Goal: Transaction & Acquisition: Subscribe to service/newsletter

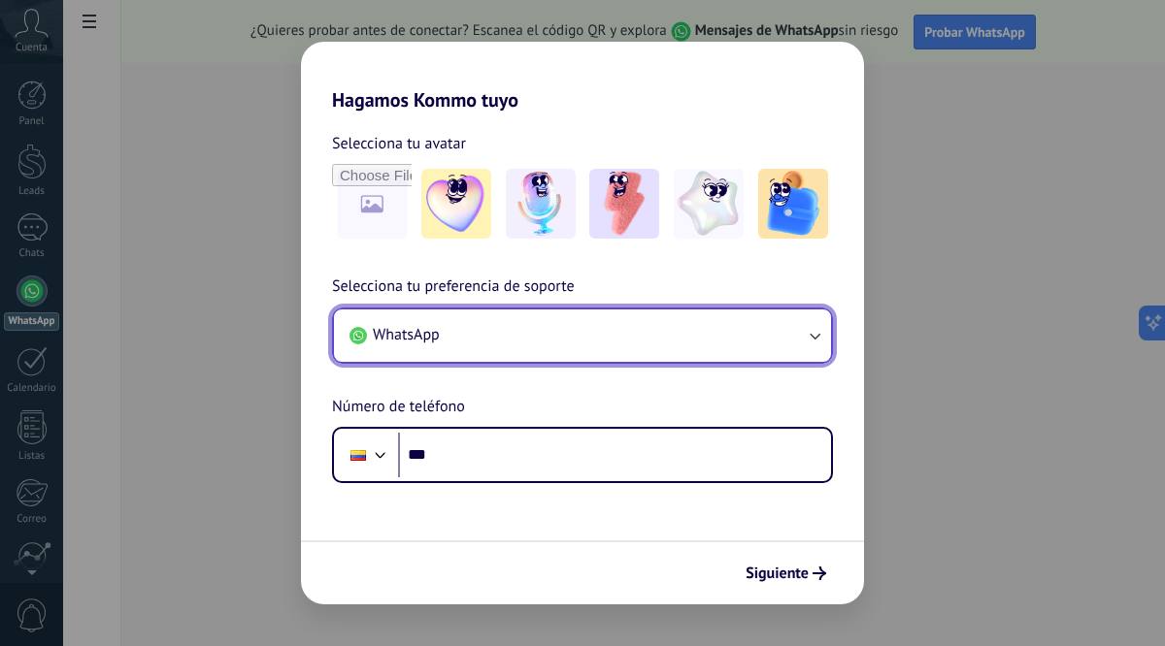
click at [694, 336] on button "WhatsApp" at bounding box center [582, 336] width 497 height 52
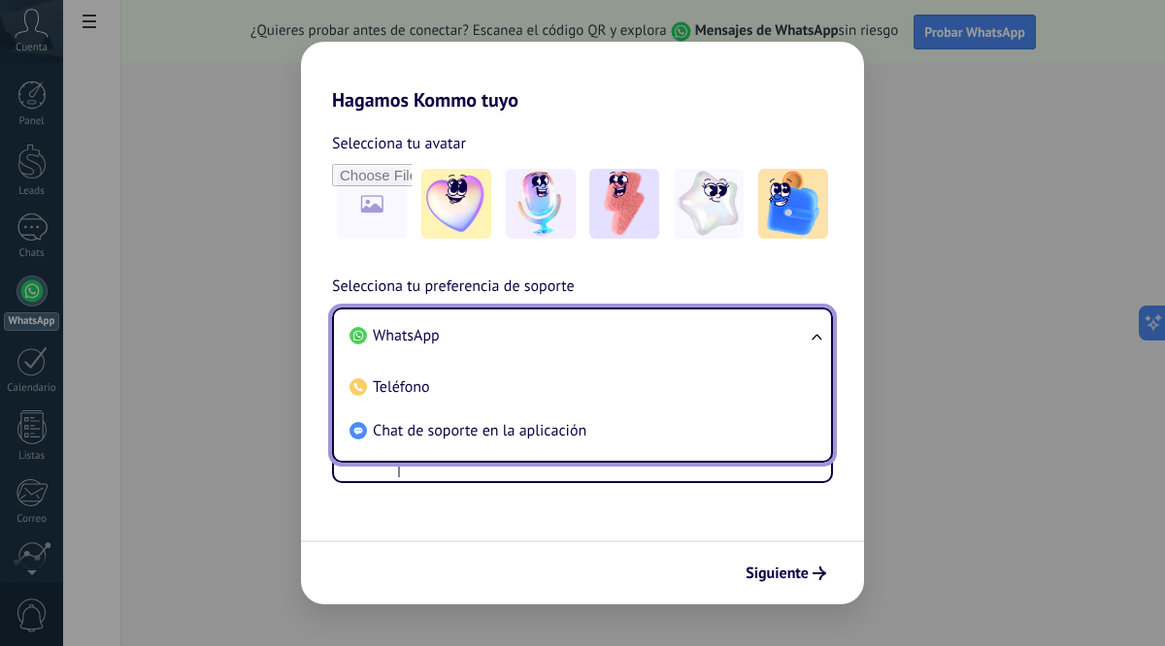
click at [713, 338] on li "WhatsApp" at bounding box center [579, 337] width 474 height 44
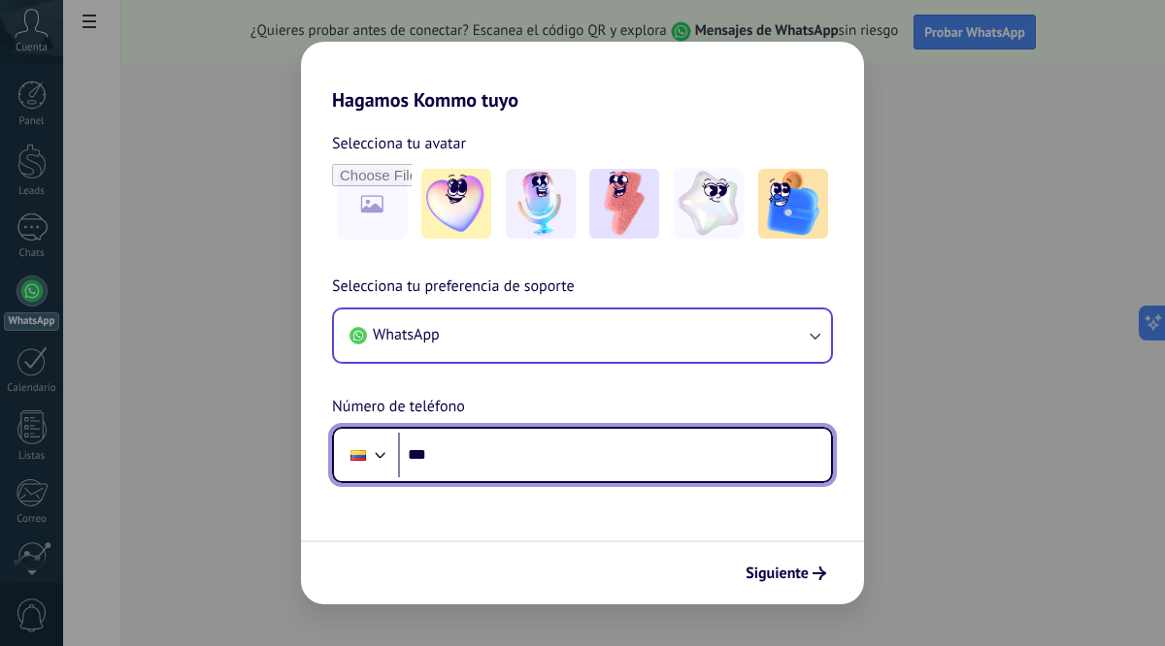
click at [549, 459] on input "***" at bounding box center [614, 455] width 433 height 45
type input "**********"
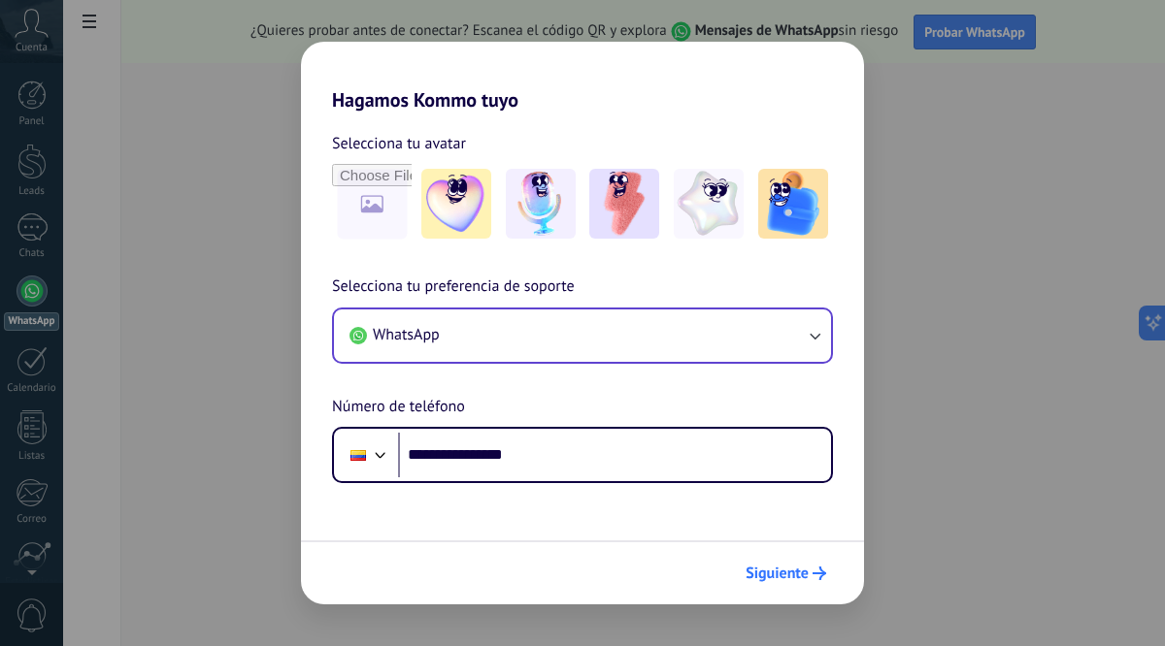
click at [802, 577] on span "Siguiente" at bounding box center [776, 574] width 63 height 14
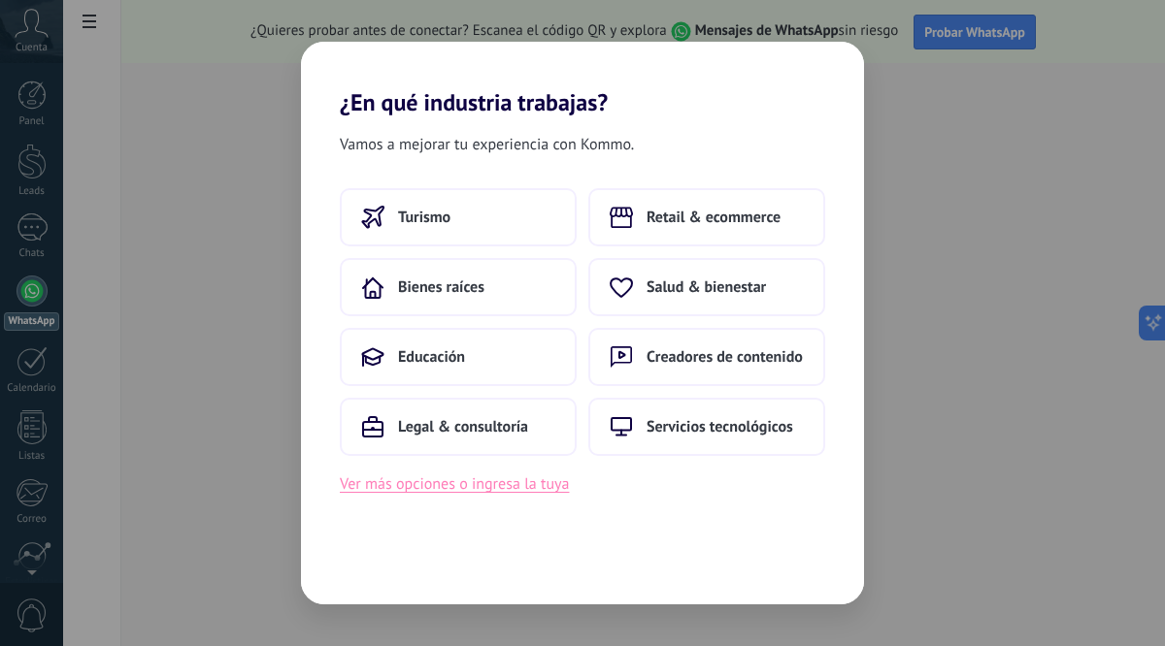
click at [503, 489] on button "Ver más opciones o ingresa la tuya" at bounding box center [454, 484] width 229 height 25
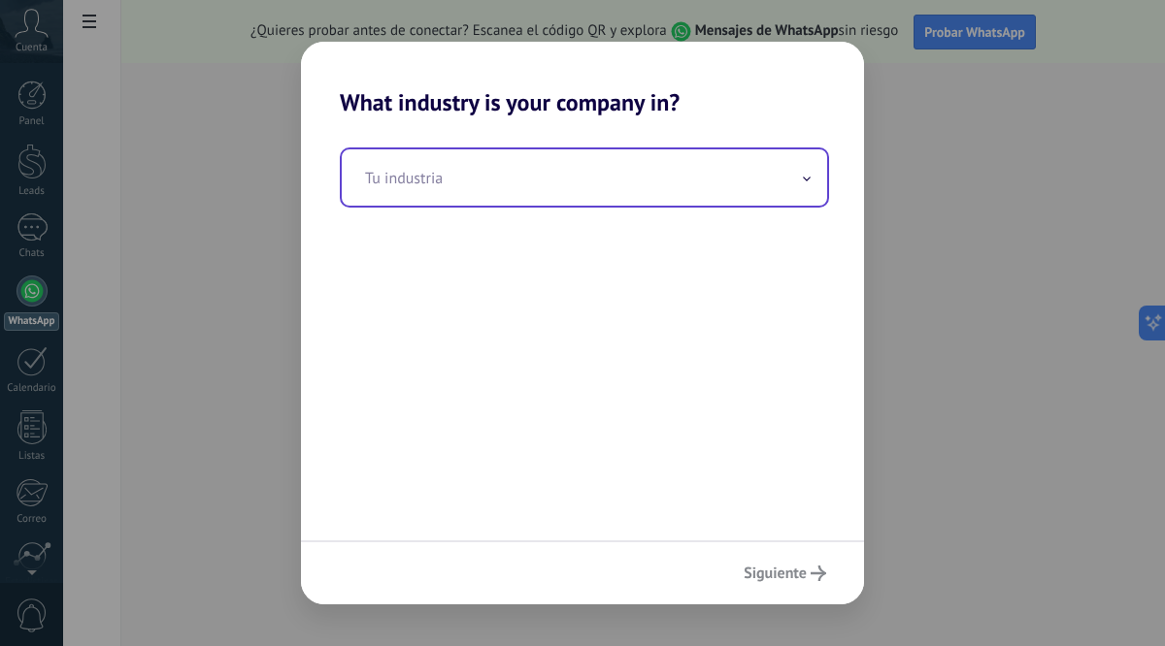
click at [547, 182] on input "text" at bounding box center [584, 177] width 485 height 56
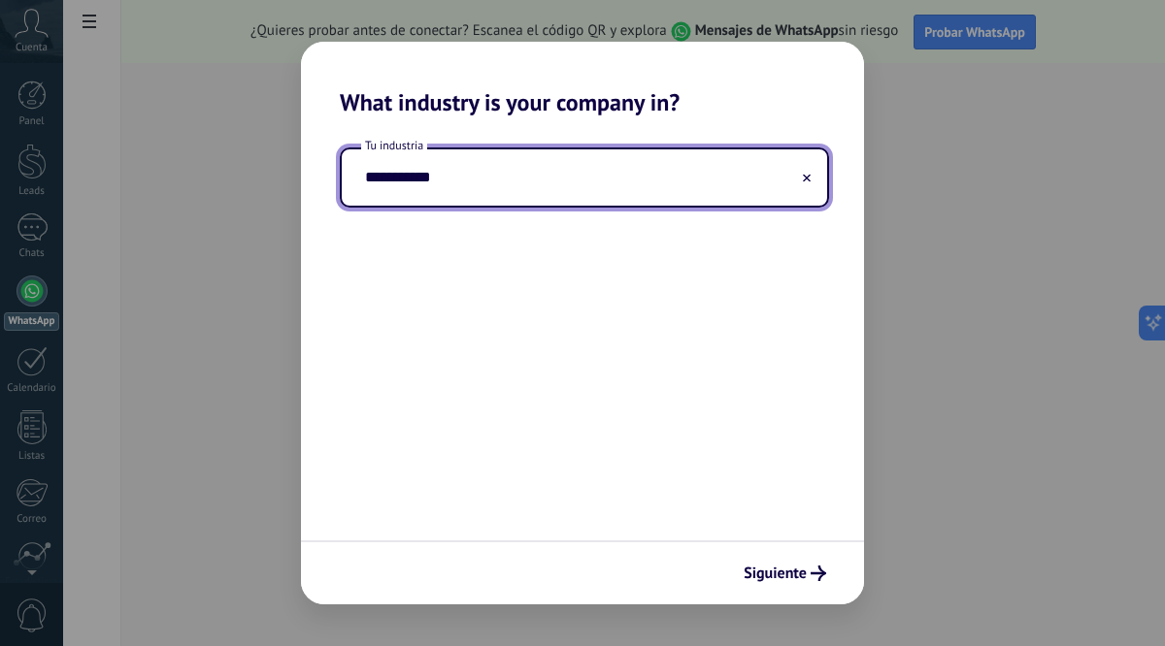
type input "**********"
click at [786, 577] on span "Siguiente" at bounding box center [775, 574] width 63 height 14
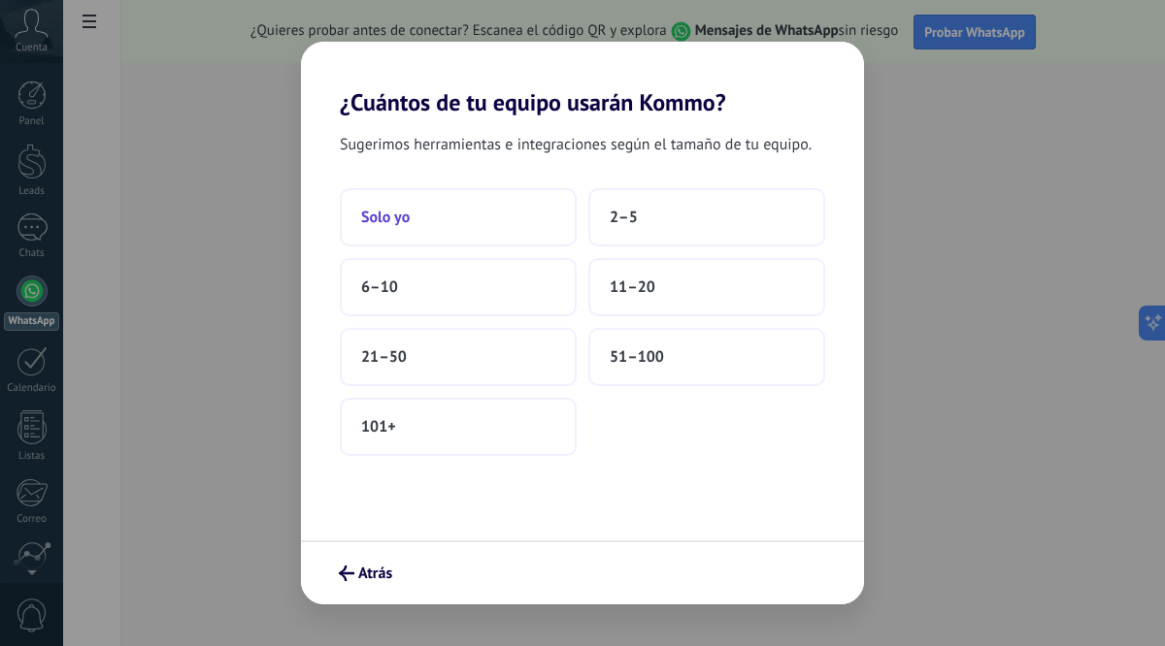
click at [490, 221] on button "Solo yo" at bounding box center [458, 217] width 237 height 58
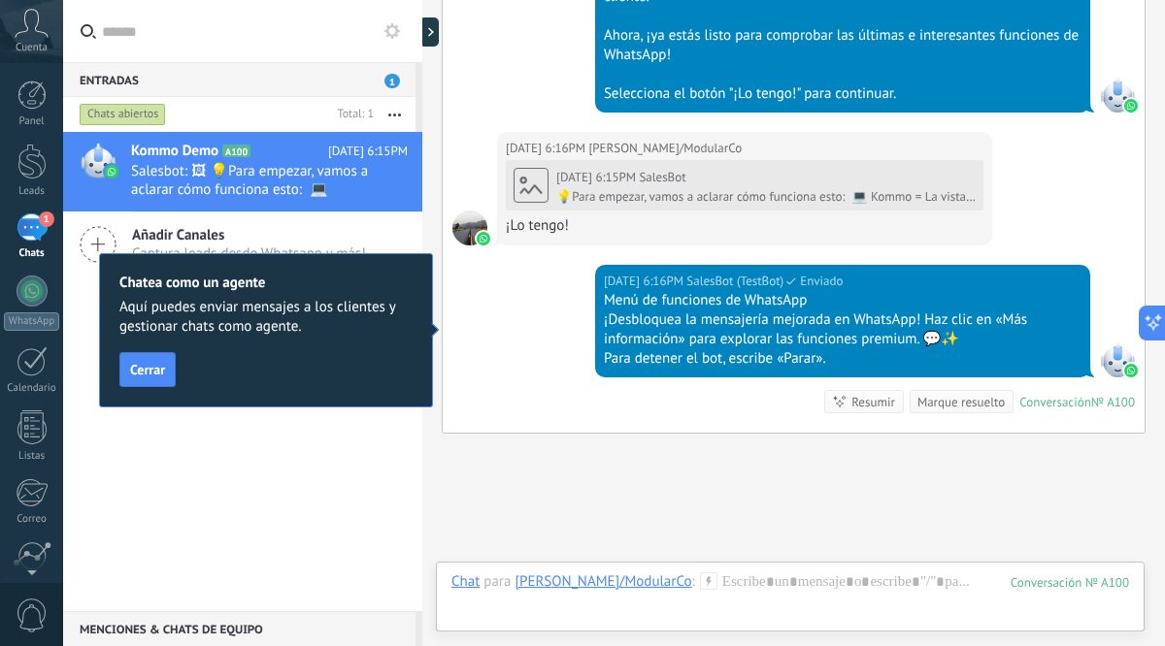
scroll to position [1001, 0]
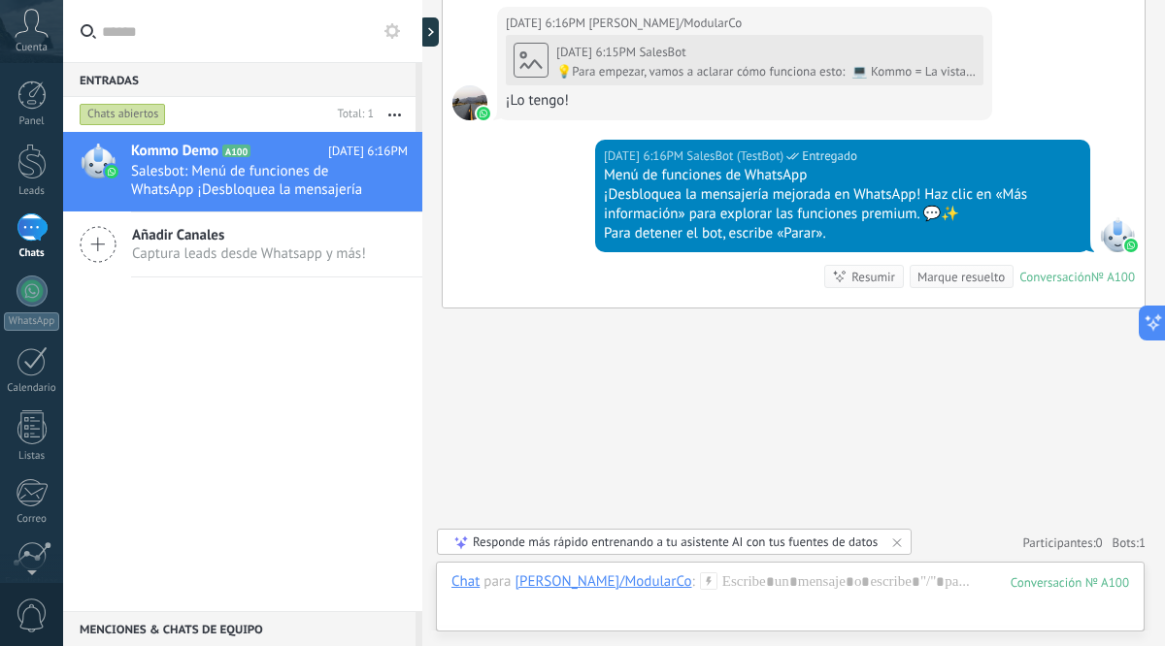
click at [559, 230] on div "[DATE] 6:16PM SalesBot (TestBot) Entregado Menú de funciones de WhatsApp ¡Desbl…" at bounding box center [794, 224] width 702 height 168
click at [38, 114] on link "Panel" at bounding box center [31, 105] width 63 height 48
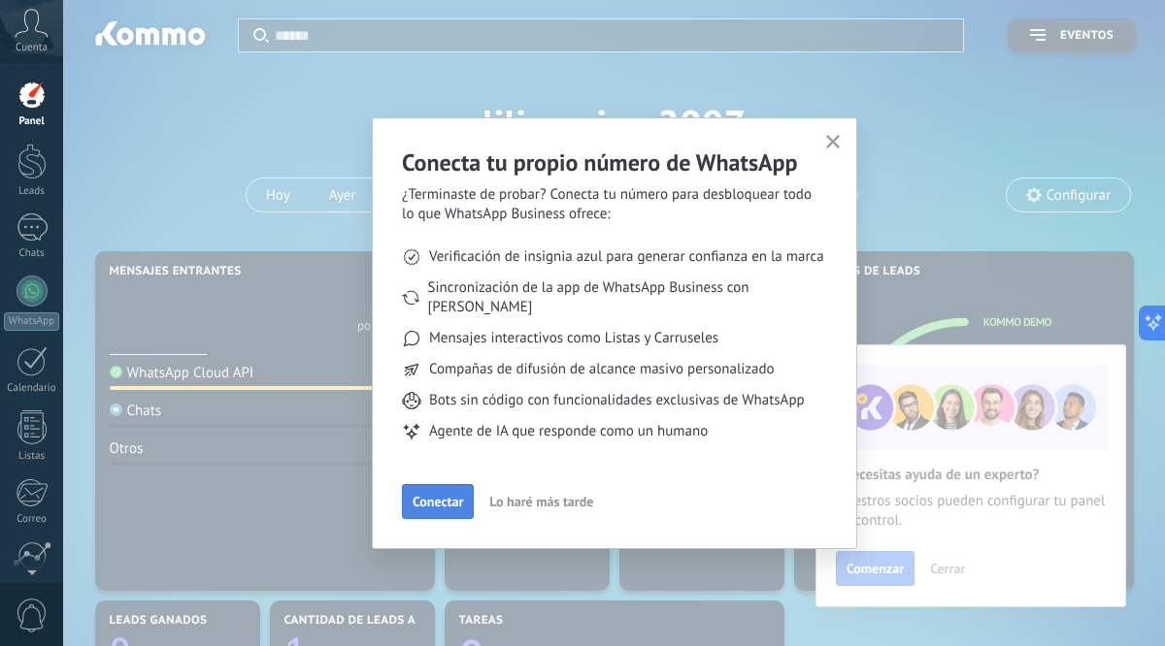
click at [464, 484] on button "Conectar" at bounding box center [438, 501] width 72 height 35
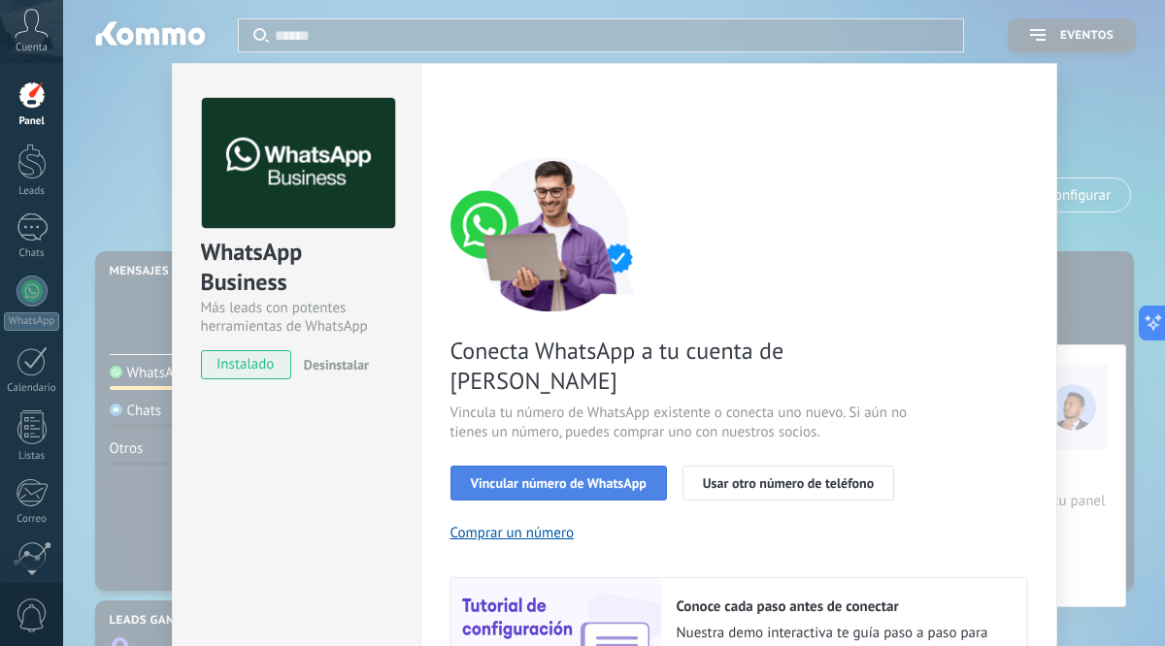
click at [541, 477] on span "Vincular número de WhatsApp" at bounding box center [559, 484] width 176 height 14
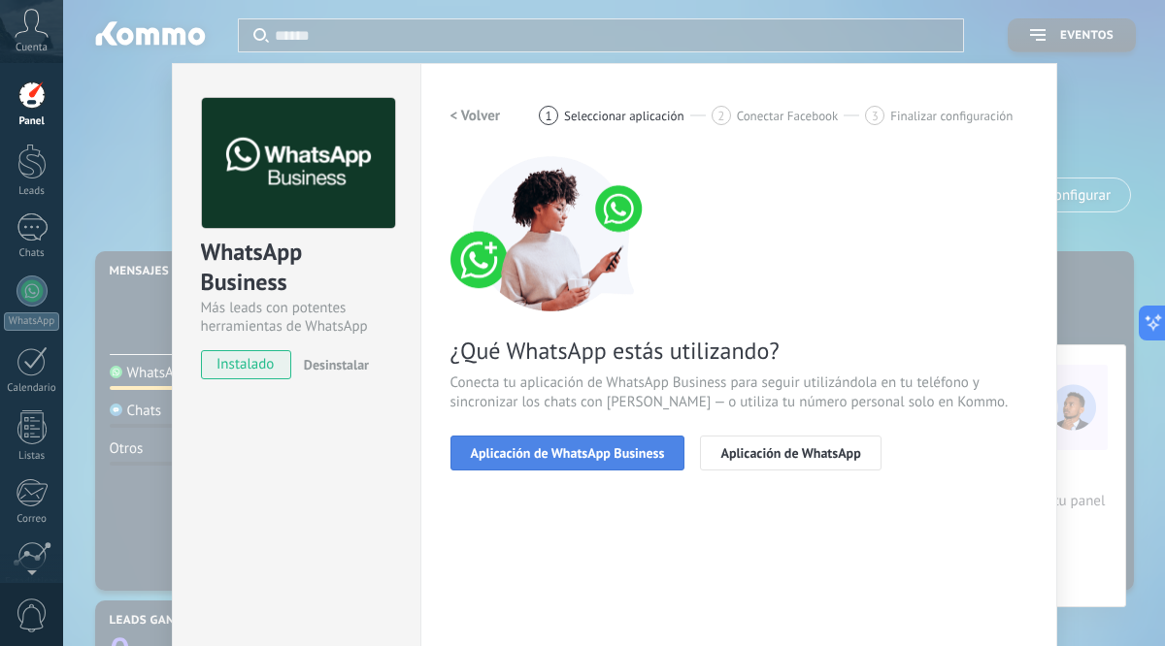
click at [578, 457] on span "Aplicación de WhatsApp Business" at bounding box center [568, 454] width 194 height 14
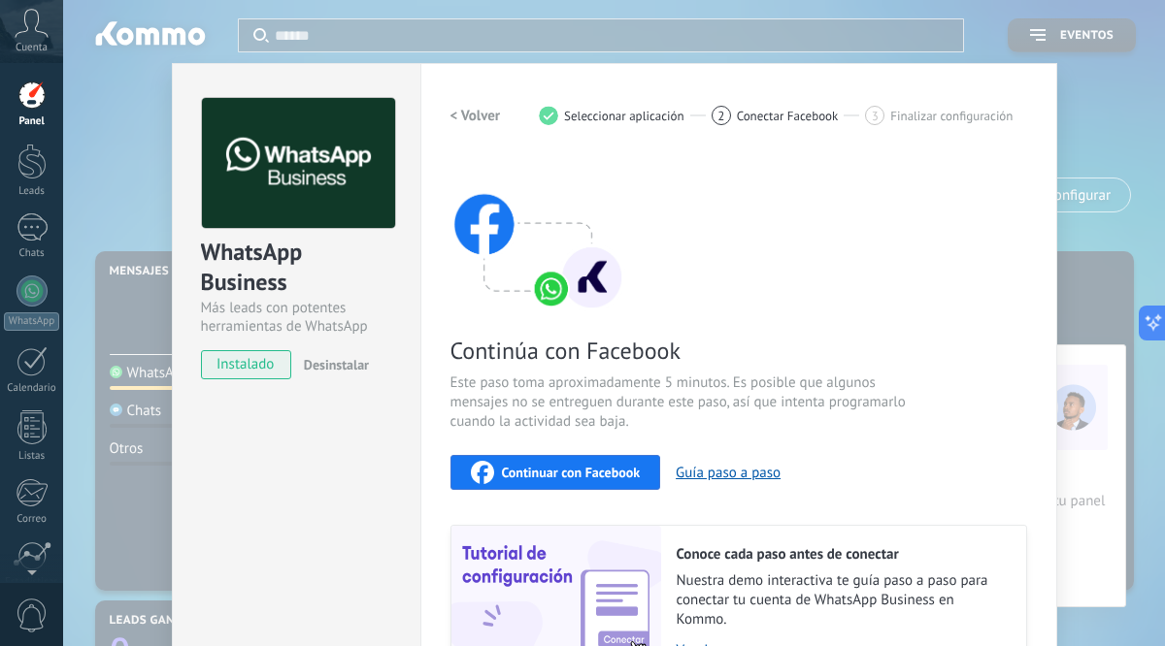
click at [963, 351] on div "Continúa con Facebook Este paso toma aproximadamente 5 minutos. Es posible que …" at bounding box center [738, 418] width 577 height 524
click at [544, 288] on img at bounding box center [537, 233] width 175 height 155
drag, startPoint x: 253, startPoint y: 362, endPoint x: 598, endPoint y: 90, distance: 438.9
click at [598, 90] on div "WhatsApp Business Más leads con potentes herramientas de WhatsApp instalado Des…" at bounding box center [614, 415] width 885 height 705
click at [1104, 382] on div "WhatsApp Business Más leads con potentes herramientas de WhatsApp instalado Des…" at bounding box center [614, 323] width 1102 height 646
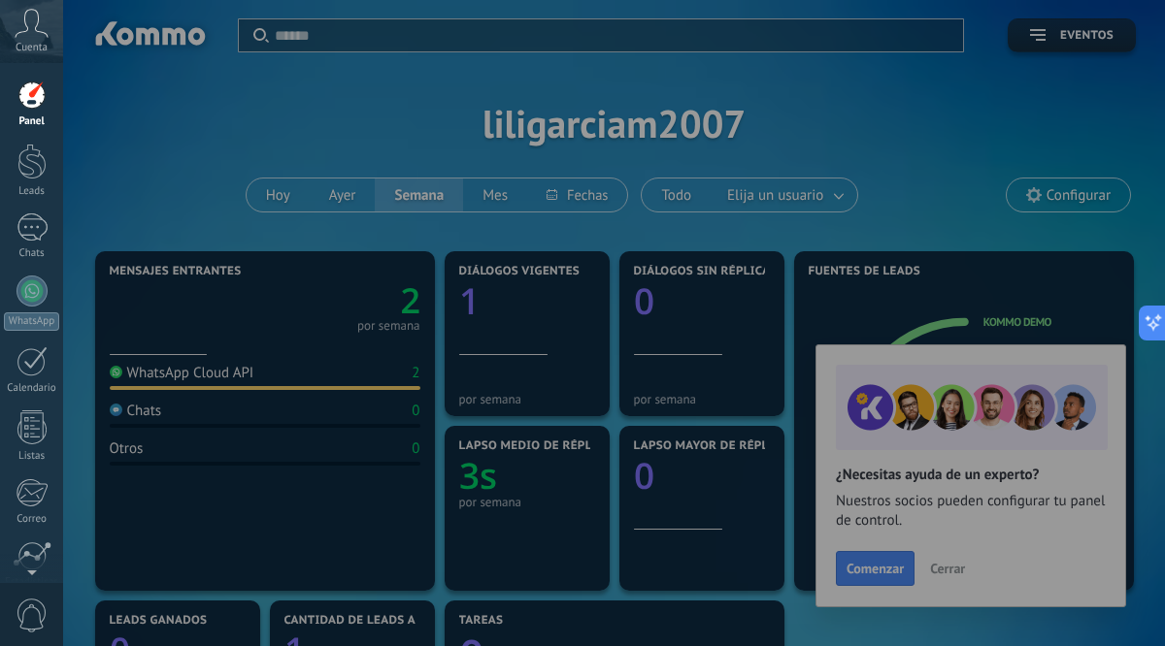
click at [32, 31] on icon at bounding box center [32, 23] width 34 height 29
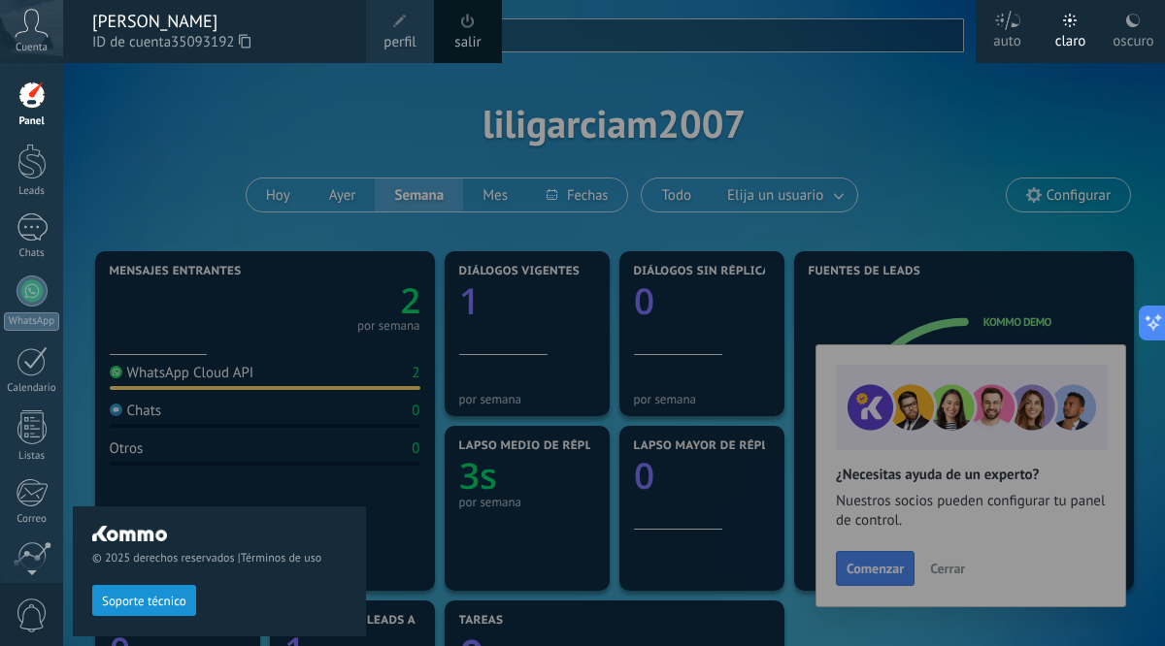
click at [312, 116] on div "© 2025 derechos reservados | Términos de uso Soporte técnico" at bounding box center [219, 354] width 293 height 583
click at [808, 178] on div at bounding box center [645, 323] width 1165 height 646
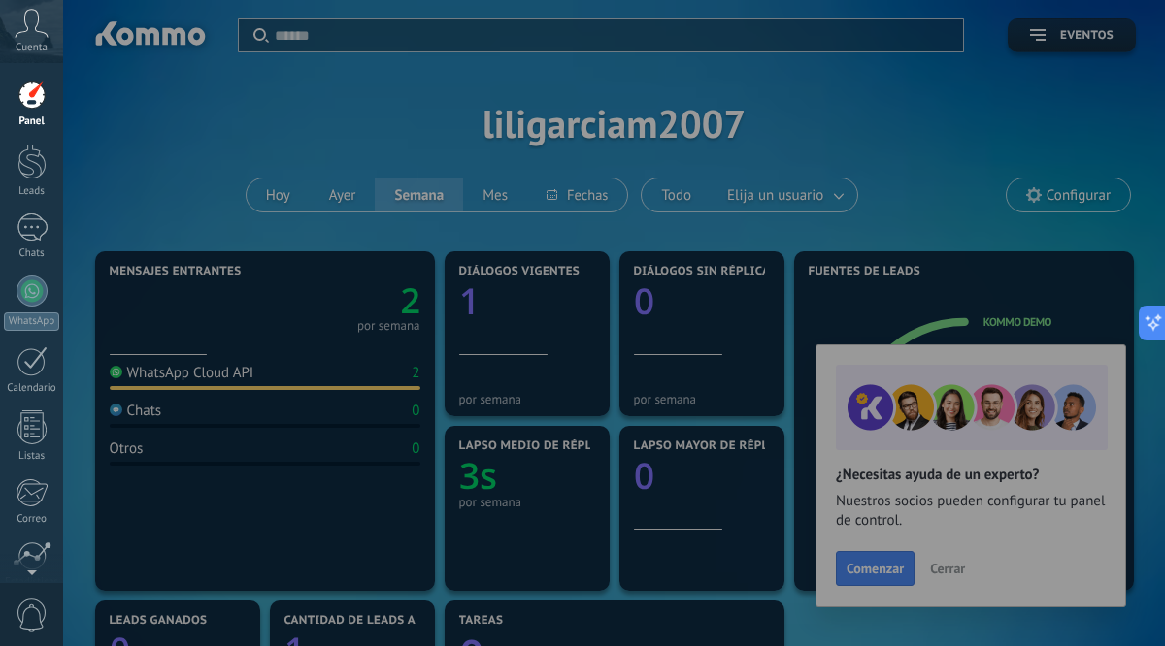
click at [772, 135] on div at bounding box center [645, 323] width 1165 height 646
click at [29, 233] on div "1" at bounding box center [32, 228] width 31 height 28
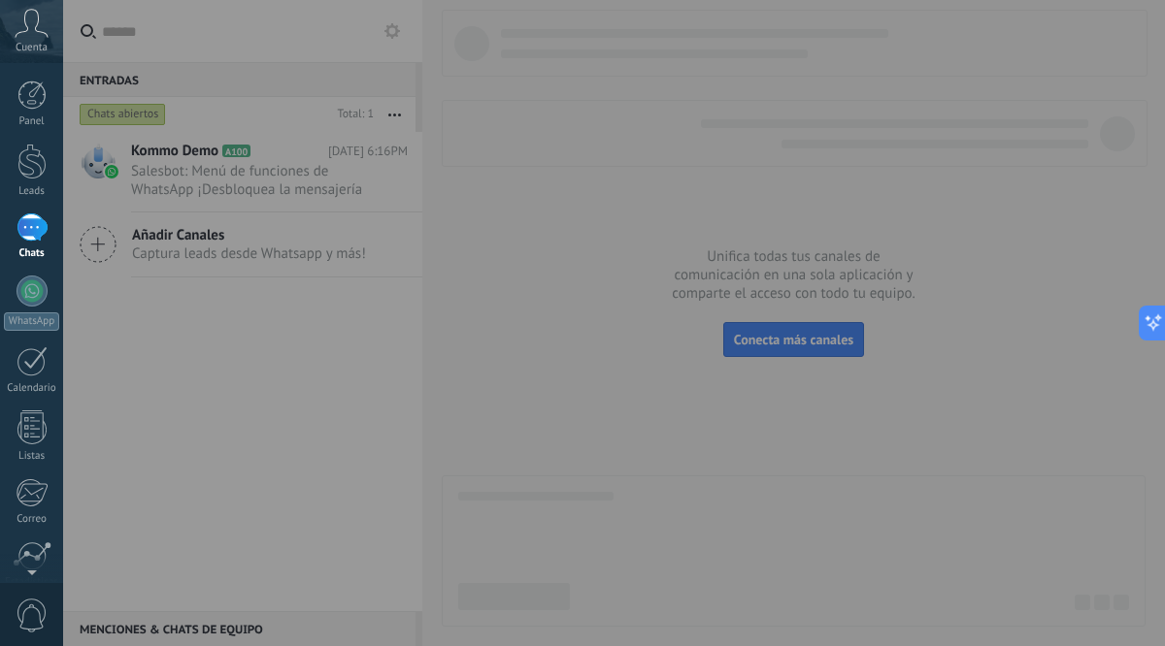
click at [572, 309] on div at bounding box center [645, 323] width 1165 height 646
click at [424, 202] on div at bounding box center [645, 323] width 1165 height 646
type textarea "**********"
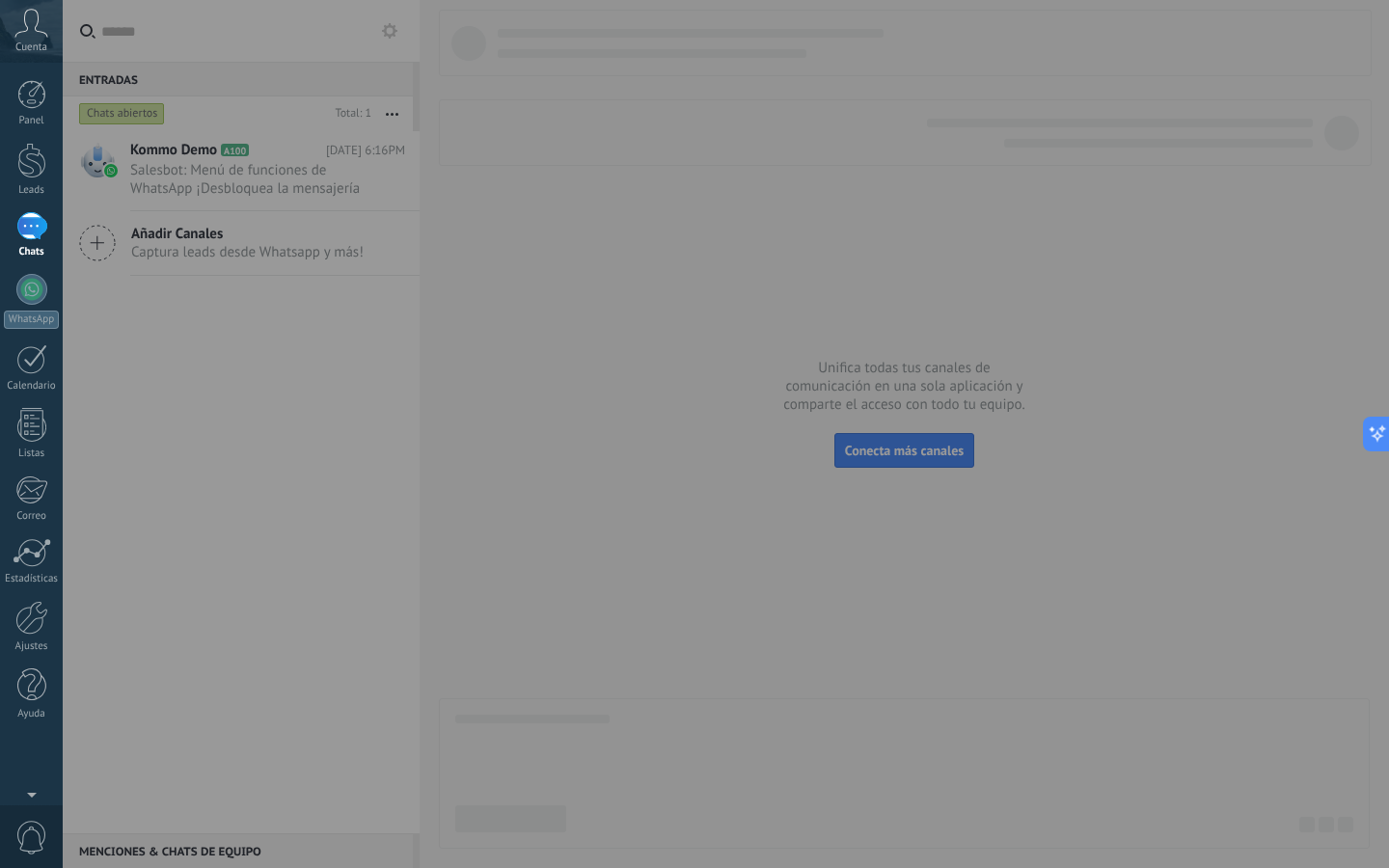
scroll to position [29, 0]
click at [1036, 507] on div at bounding box center [757, 434] width 1389 height 868
click at [168, 236] on div at bounding box center [757, 434] width 1389 height 868
click at [88, 241] on div at bounding box center [757, 434] width 1389 height 868
click at [30, 225] on div "1" at bounding box center [32, 226] width 31 height 28
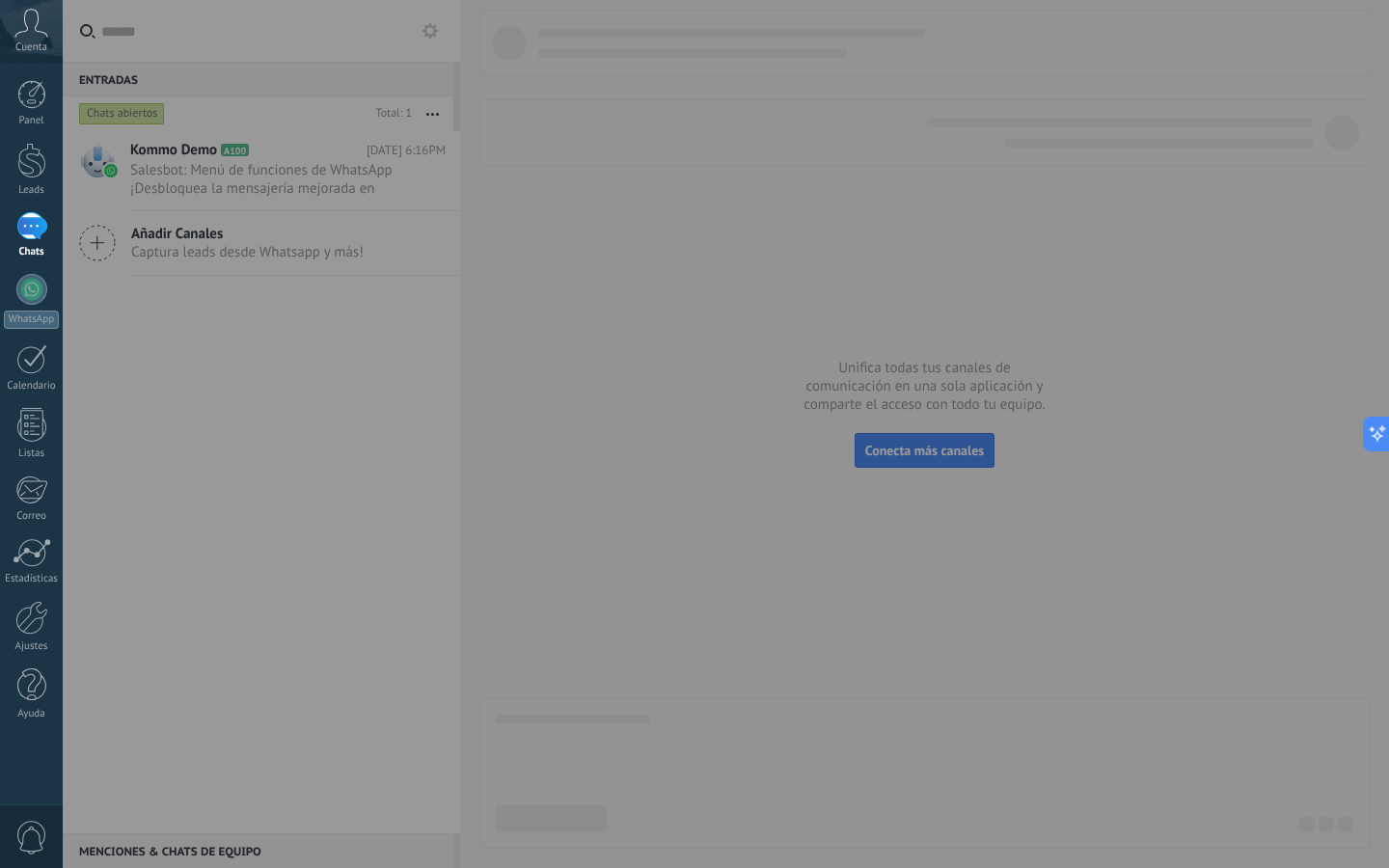
click at [431, 35] on div at bounding box center [757, 434] width 1389 height 868
click at [437, 29] on div at bounding box center [757, 434] width 1389 height 868
click at [24, 639] on link "Ajustes" at bounding box center [31, 627] width 63 height 52
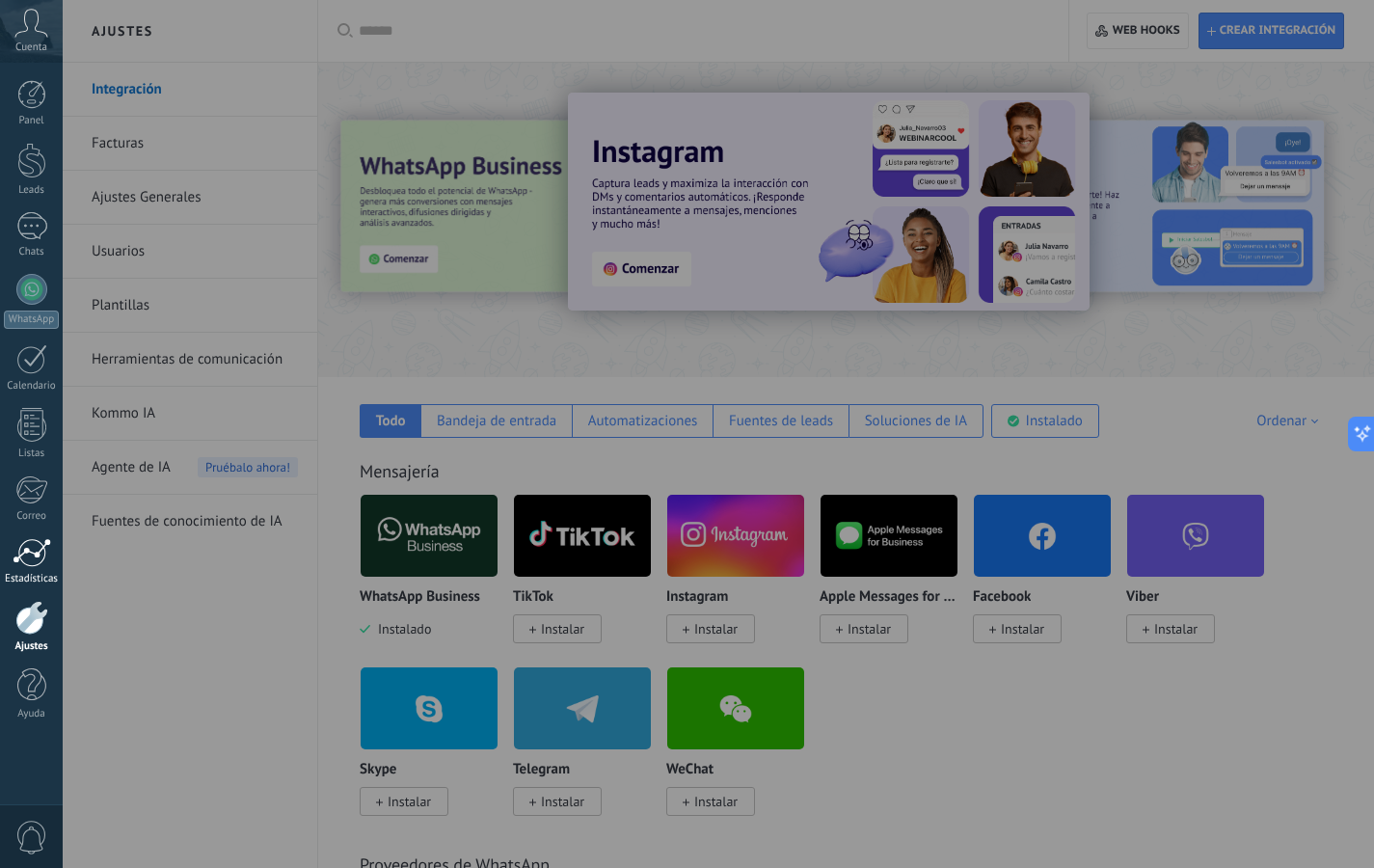
click at [33, 563] on div at bounding box center [32, 552] width 39 height 29
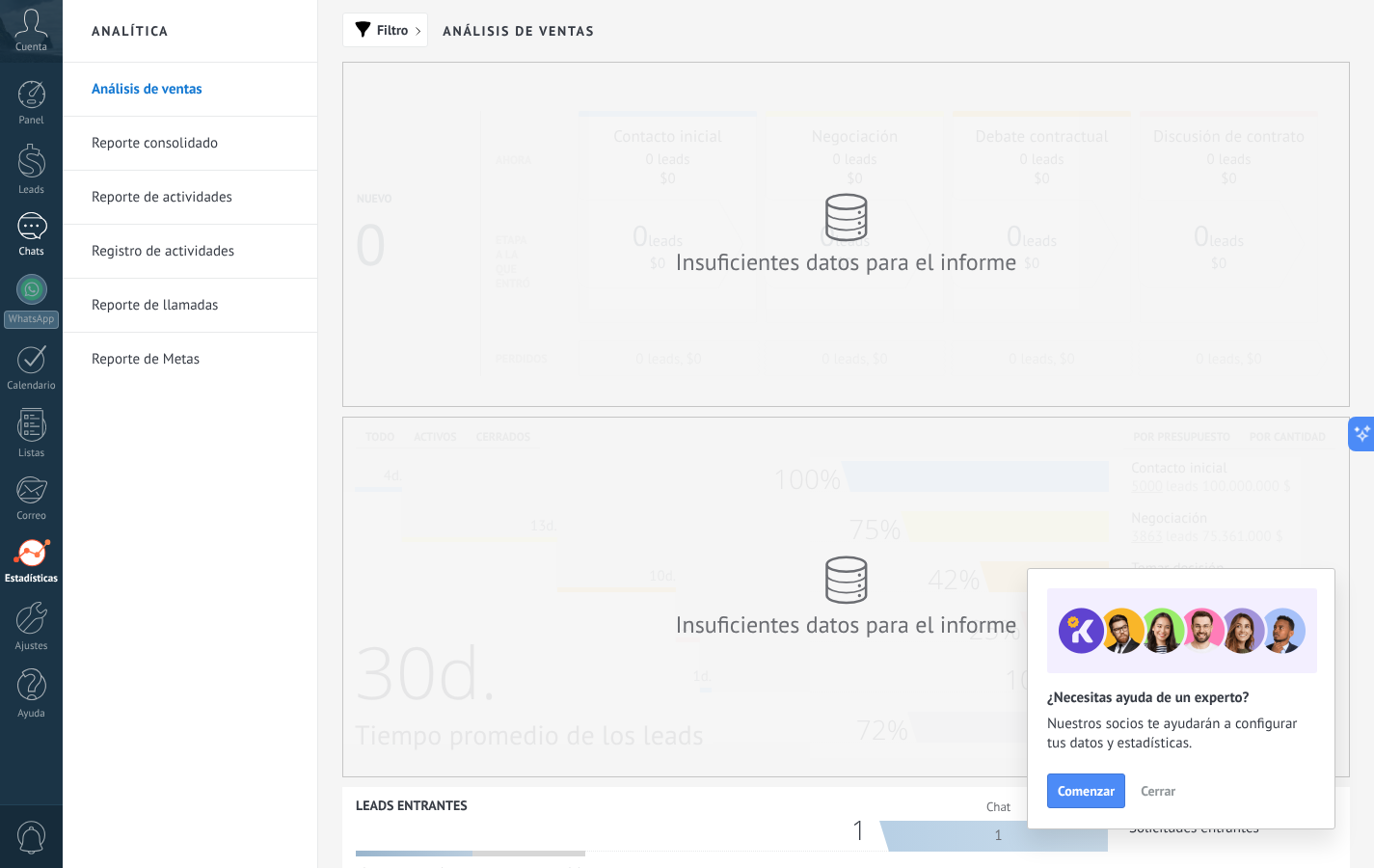
click at [30, 235] on div "1" at bounding box center [32, 226] width 31 height 28
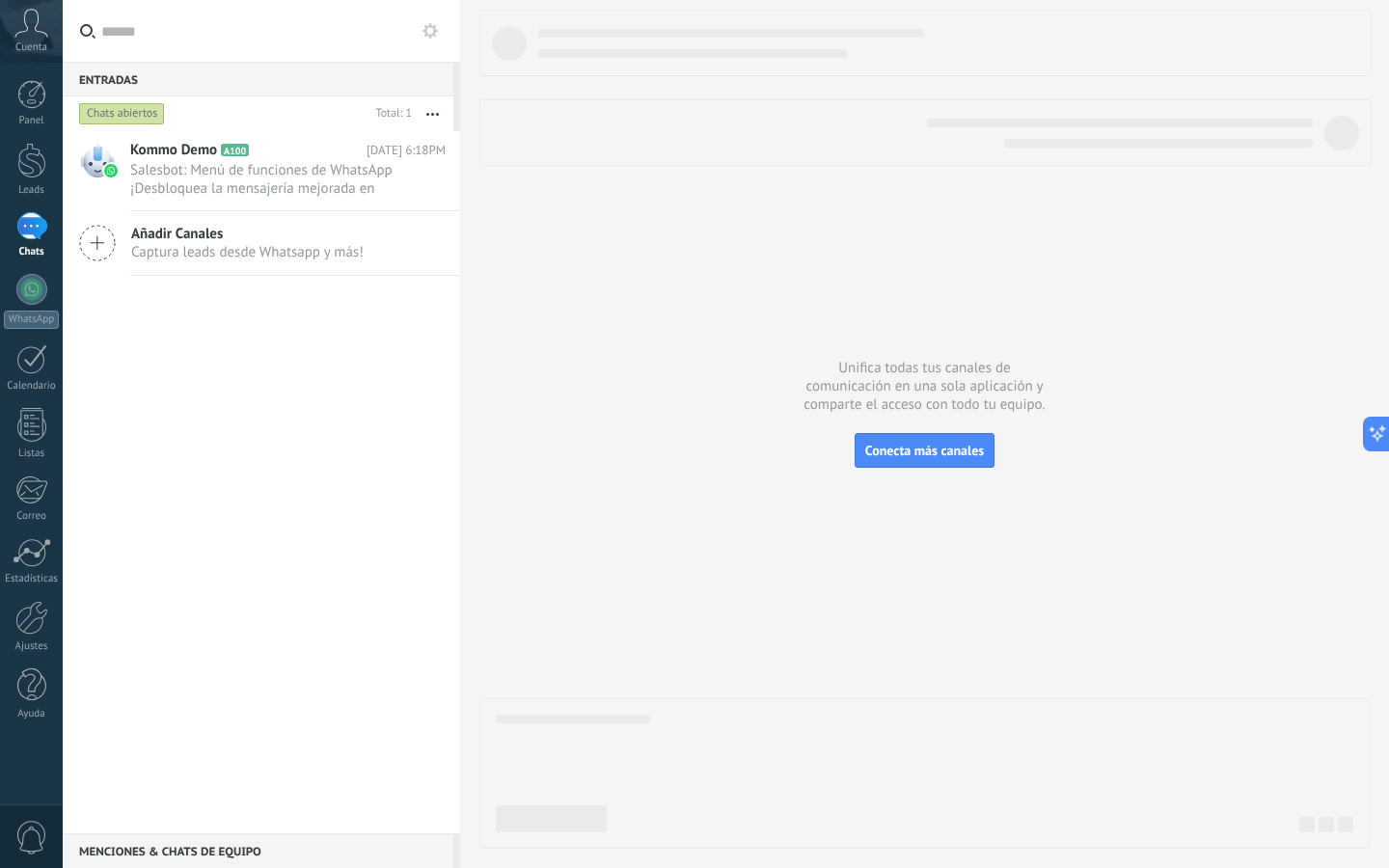
click at [101, 245] on icon at bounding box center [97, 242] width 37 height 37
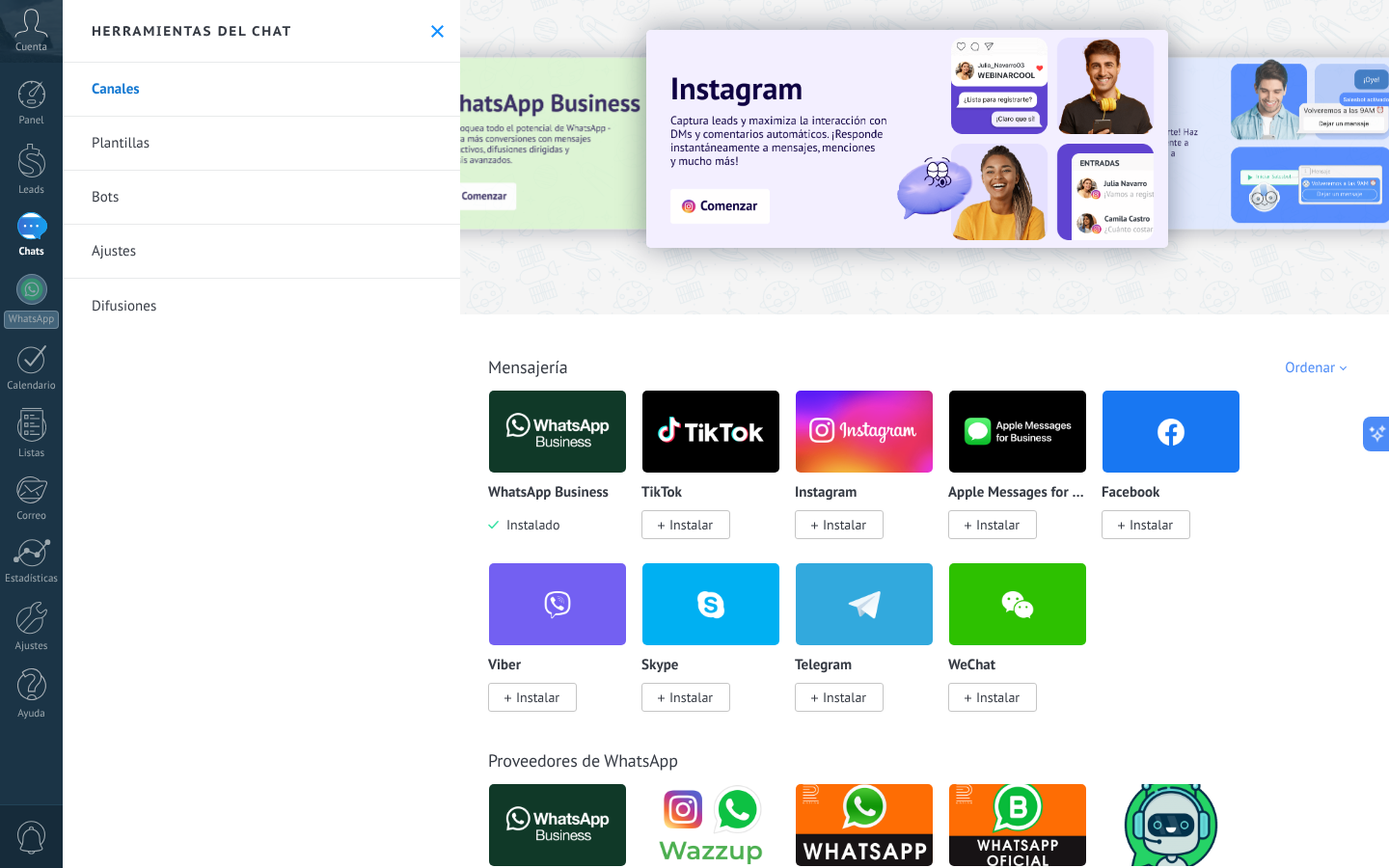
click at [122, 309] on link "Difusiones" at bounding box center [261, 306] width 397 height 54
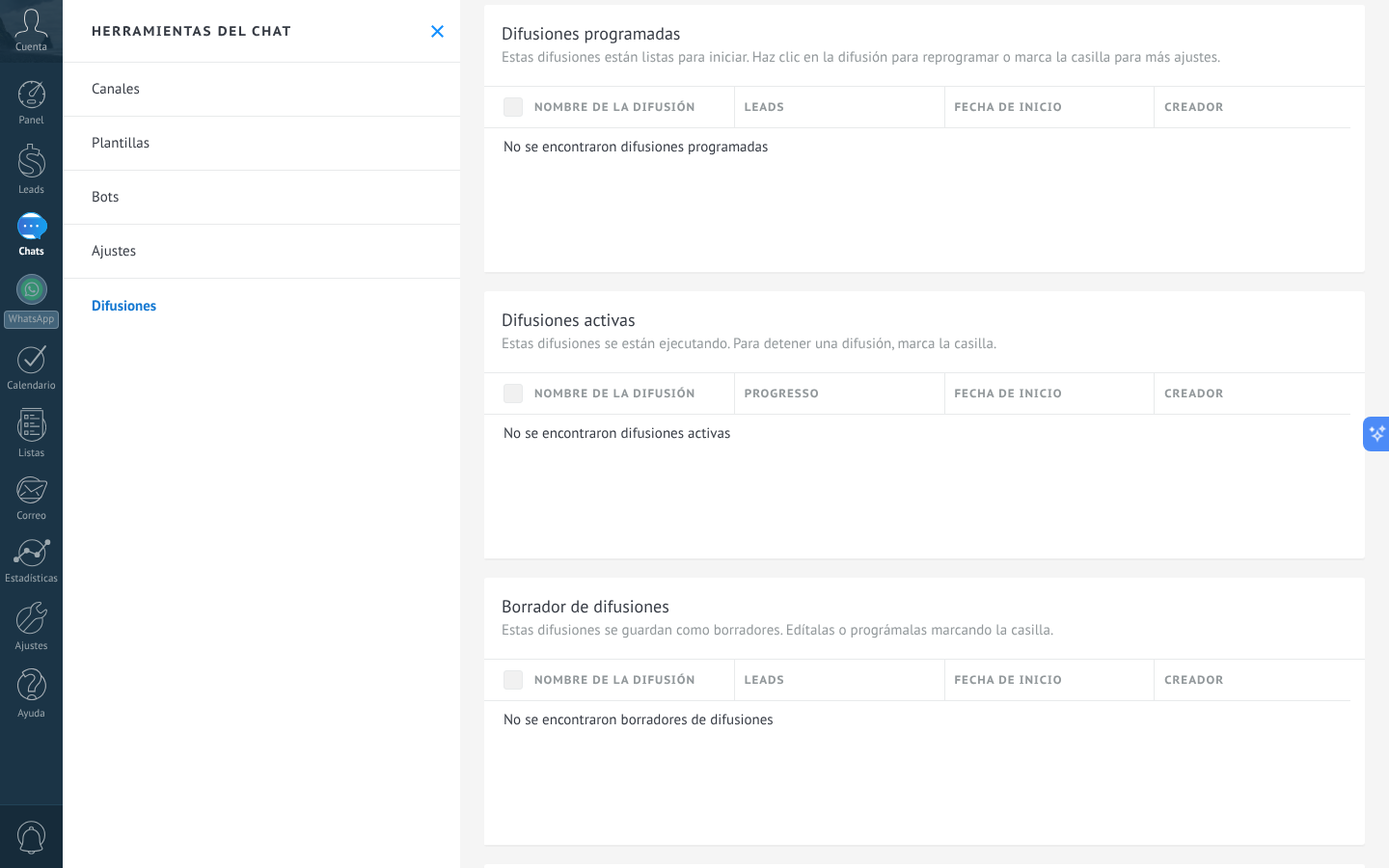
scroll to position [959, 0]
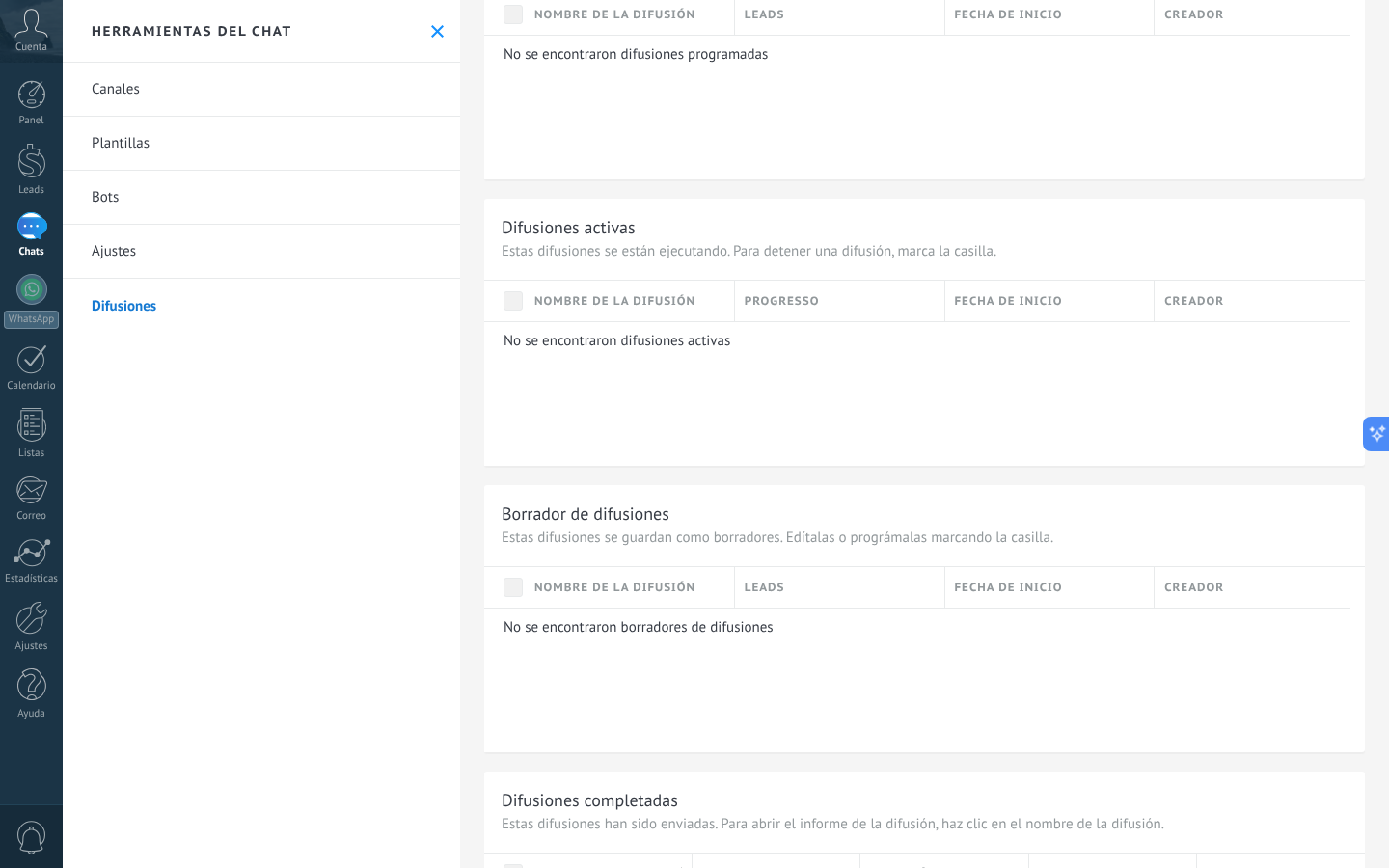
click at [594, 419] on div "No se encontraron difusiones activas" at bounding box center [917, 393] width 866 height 145
click at [580, 362] on div "No se encontraron difusiones activas" at bounding box center [917, 393] width 866 height 145
click at [569, 326] on div "No se encontraron difusiones activas" at bounding box center [917, 393] width 866 height 145
click at [557, 24] on span "Nombre de la difusión" at bounding box center [615, 15] width 161 height 18
click at [523, 35] on div "Nombre de la difusión Progresso Fecha de inicio Creador" at bounding box center [924, 14] width 880 height 41
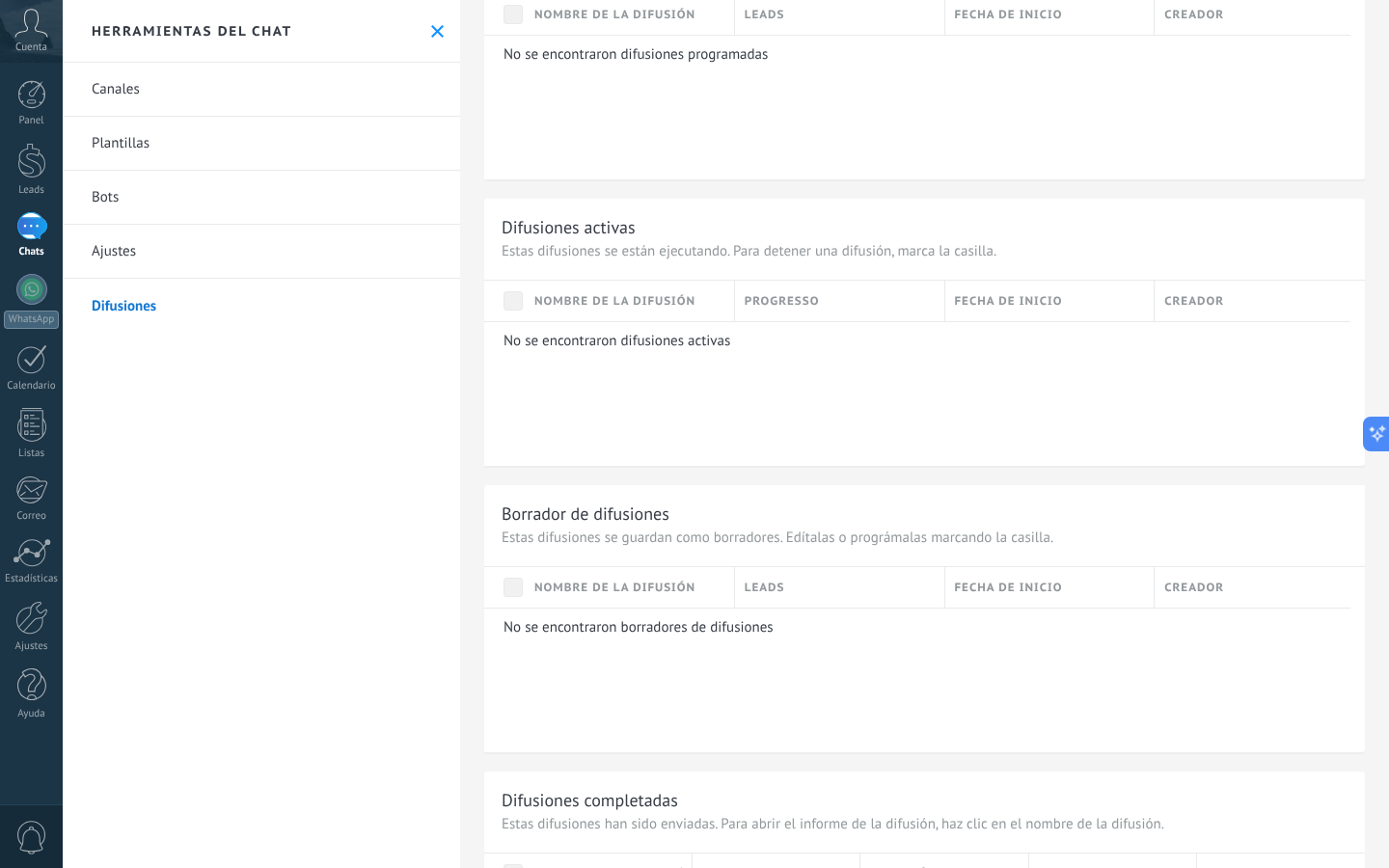
drag, startPoint x: 527, startPoint y: 310, endPoint x: 536, endPoint y: 317, distance: 11.4
click at [528, 35] on div "Nombre de la difusión" at bounding box center [629, 14] width 210 height 41
drag, startPoint x: 554, startPoint y: 339, endPoint x: 581, endPoint y: 303, distance: 45.0
click at [555, 340] on p "No se encontraron difusiones activas" at bounding box center [920, 341] width 834 height 18
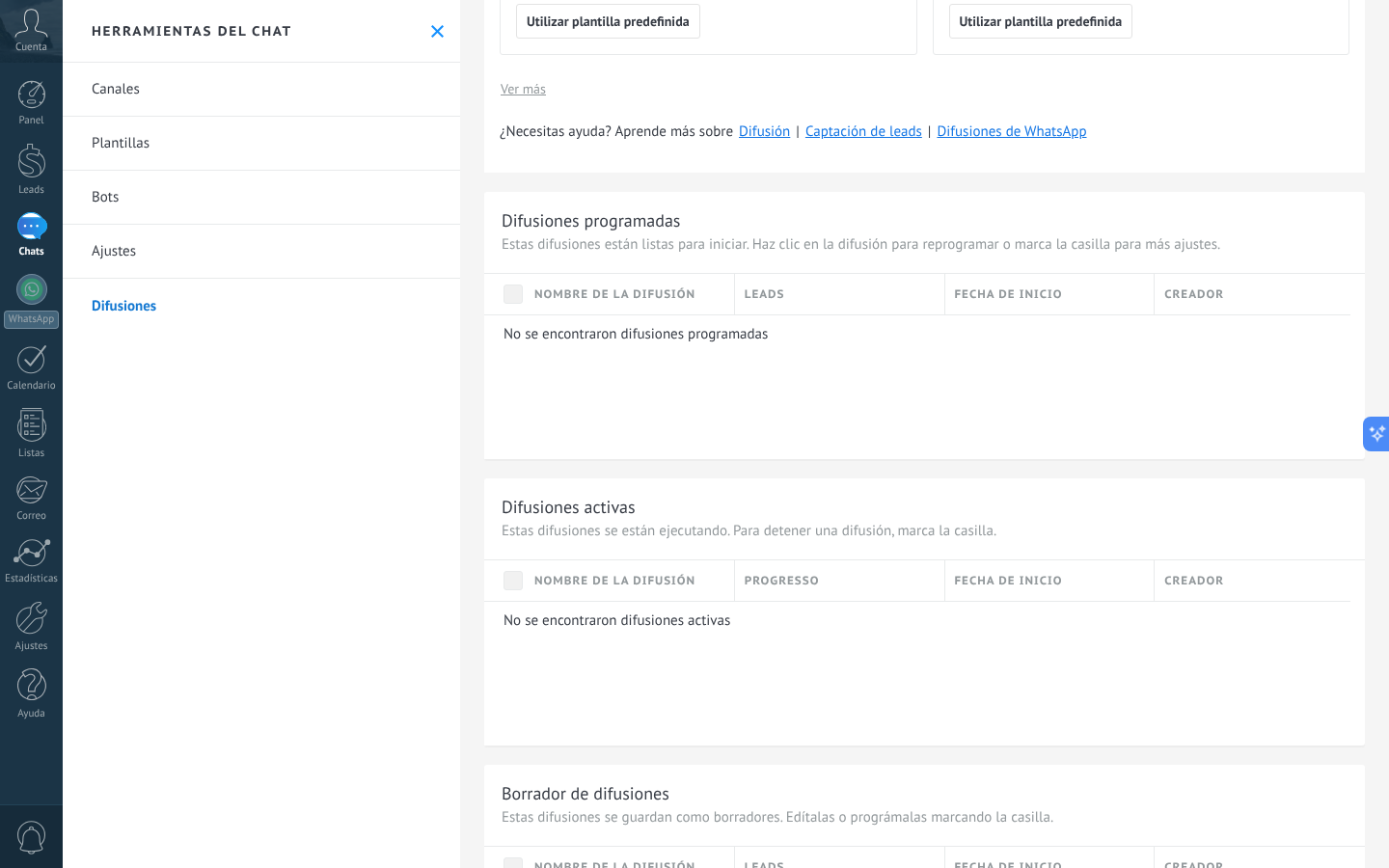
click at [617, 292] on span "Nombre de la difusión" at bounding box center [615, 294] width 161 height 18
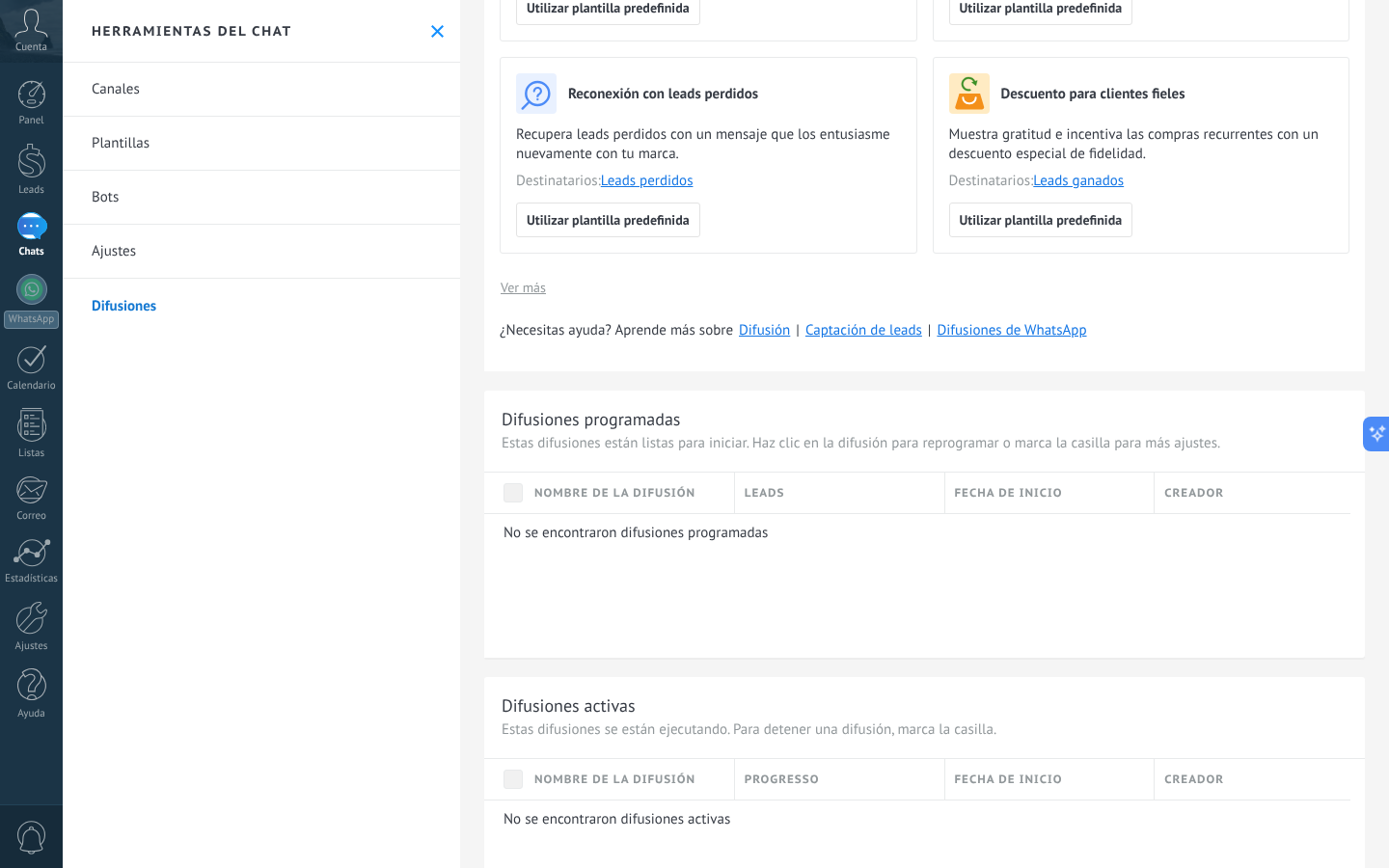
scroll to position [471, 0]
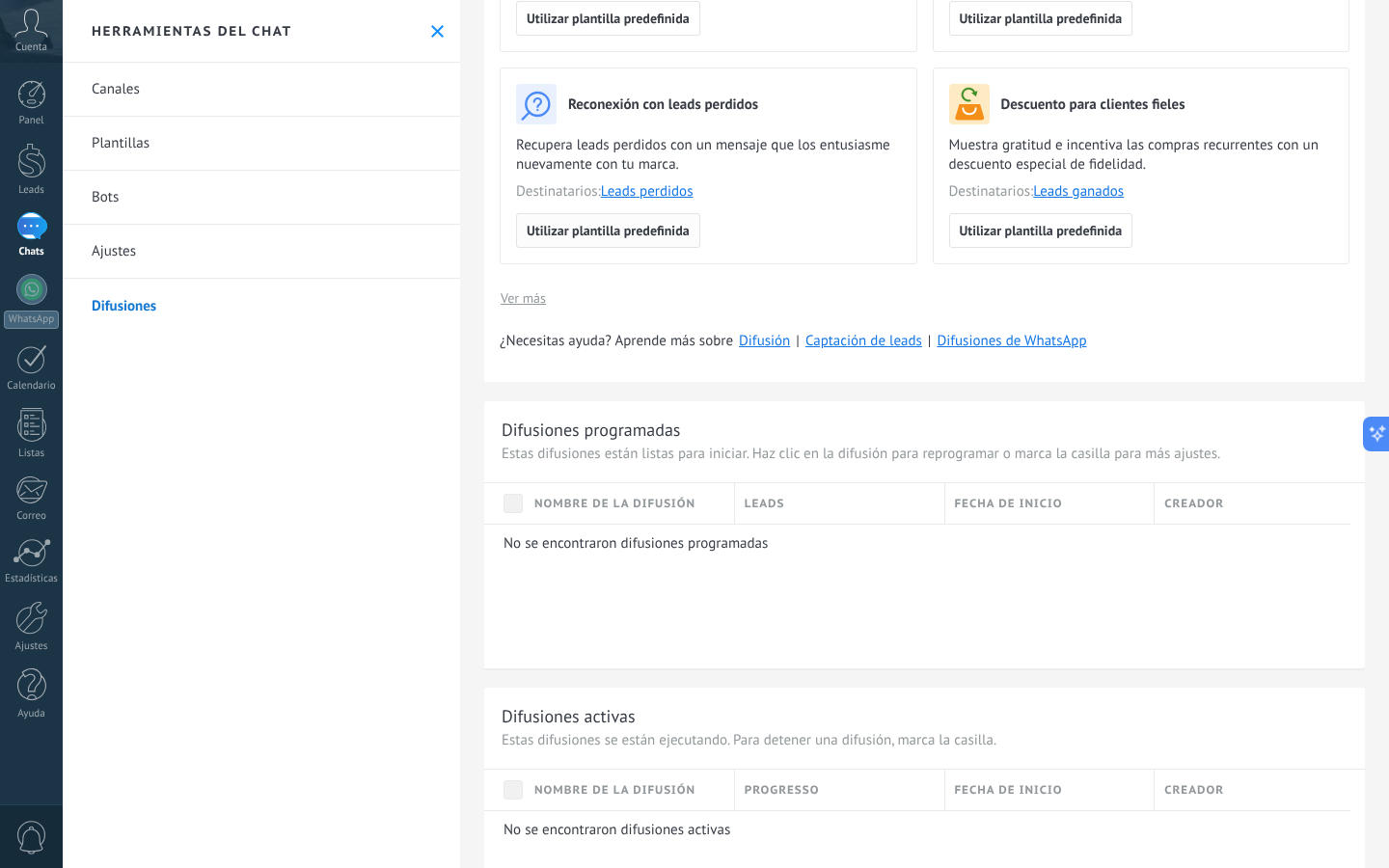
click at [647, 234] on span "Utilizar plantilla predefinida" at bounding box center [608, 230] width 163 height 14
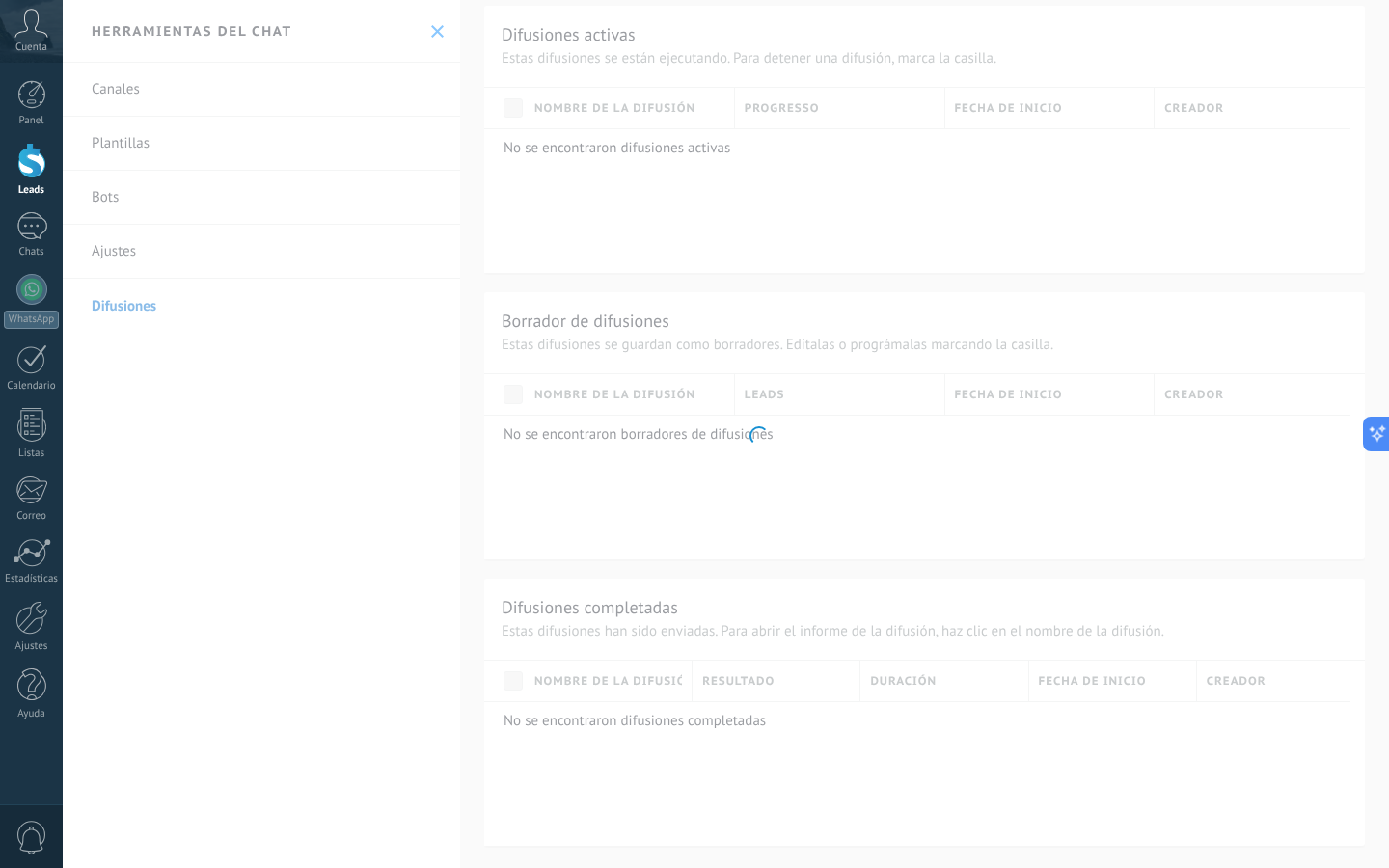
scroll to position [346, 0]
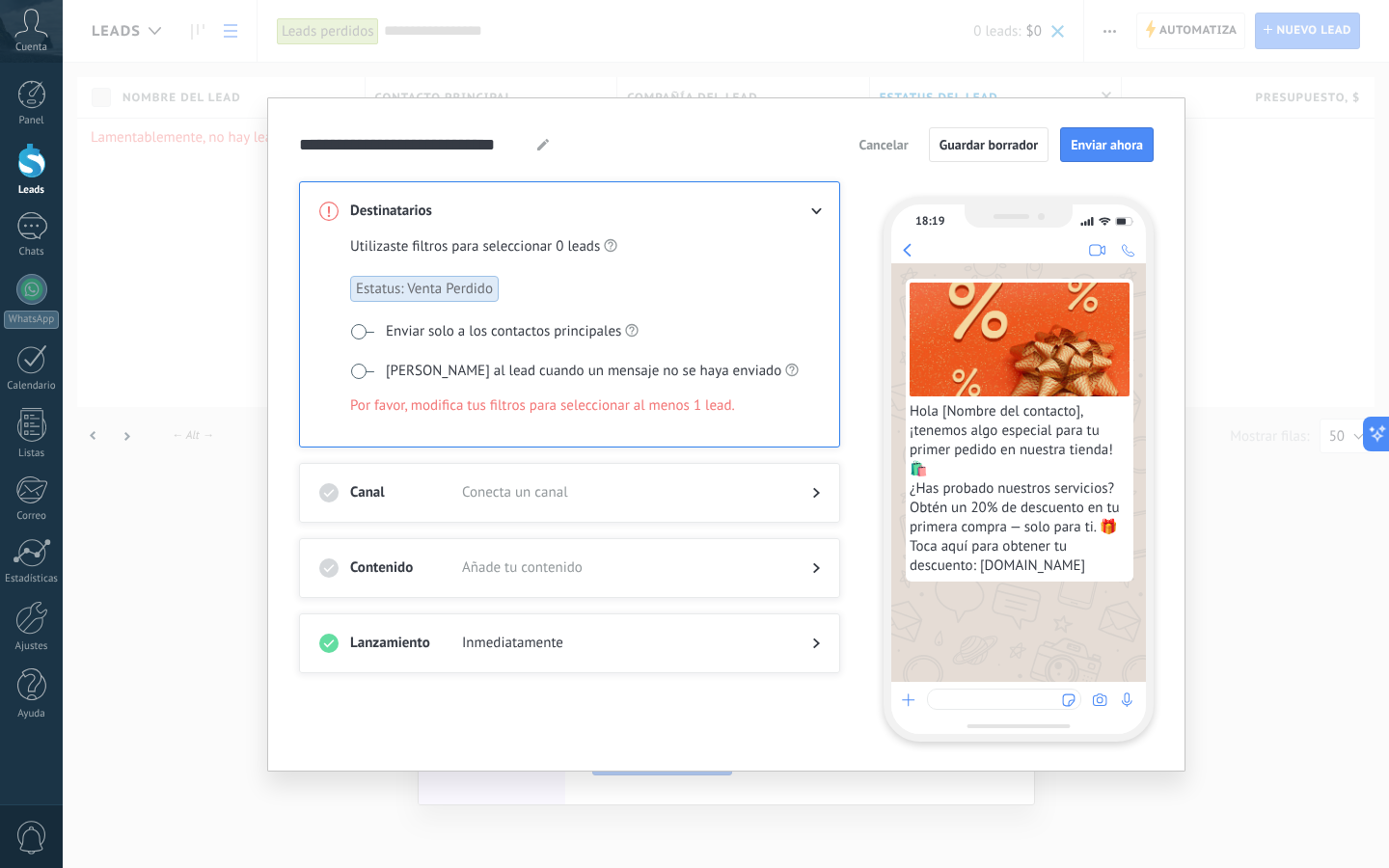
click at [359, 330] on span at bounding box center [362, 332] width 24 height 16
click at [358, 368] on span at bounding box center [362, 371] width 24 height 16
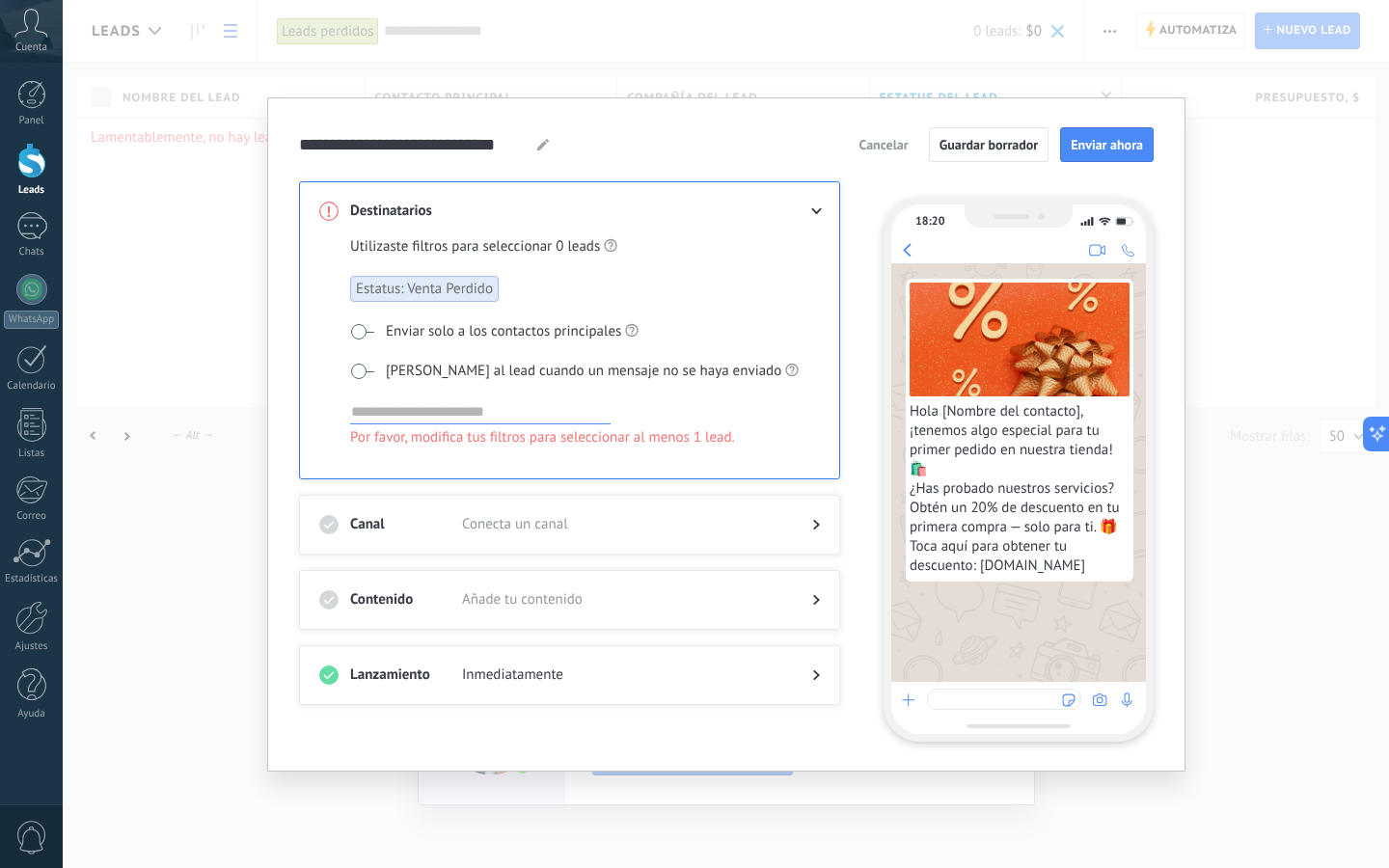
click at [444, 407] on input at bounding box center [480, 411] width 260 height 23
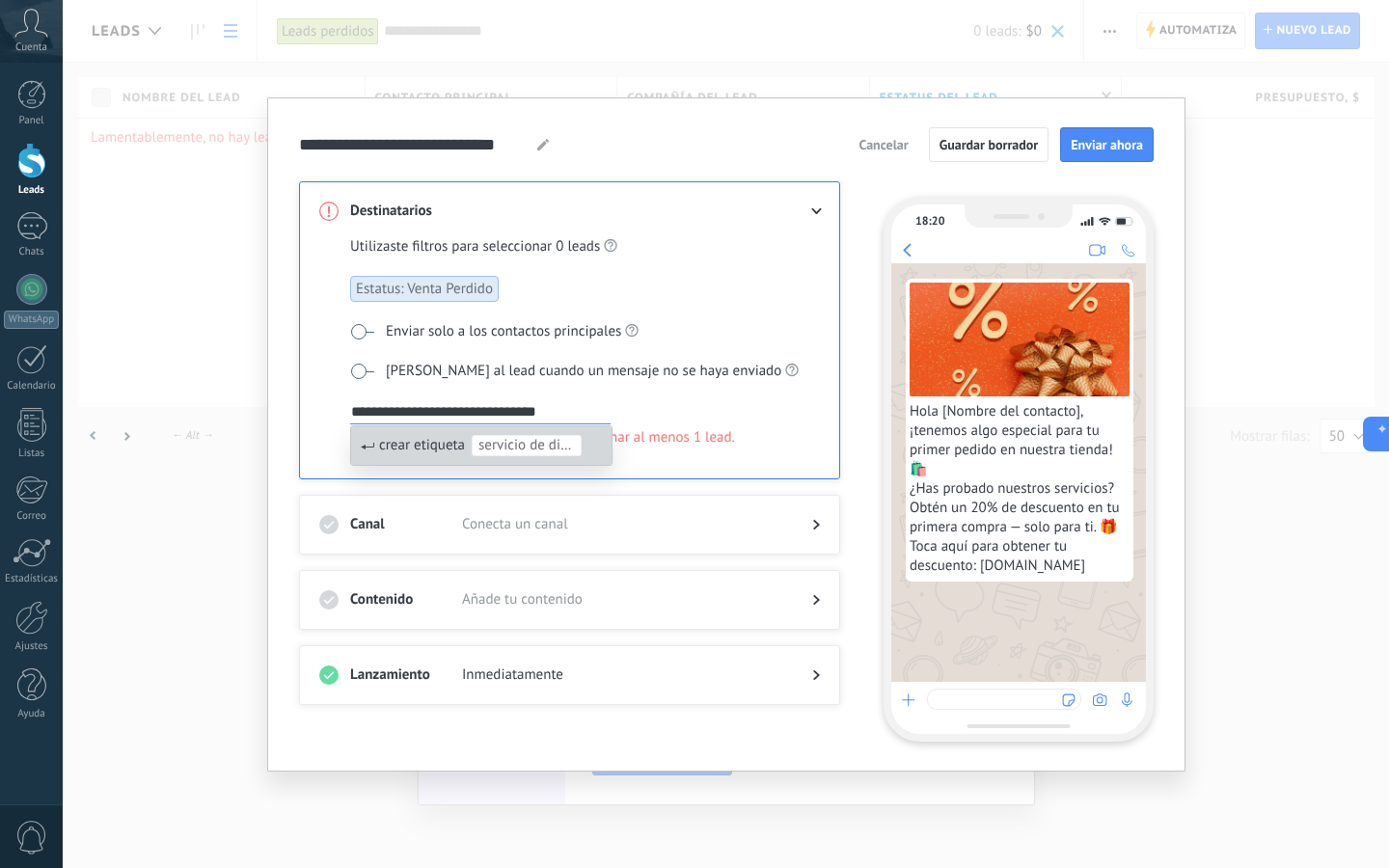
type input "**********"
click at [523, 448] on span "servicio de diseño de interiores" at bounding box center [526, 445] width 96 height 19
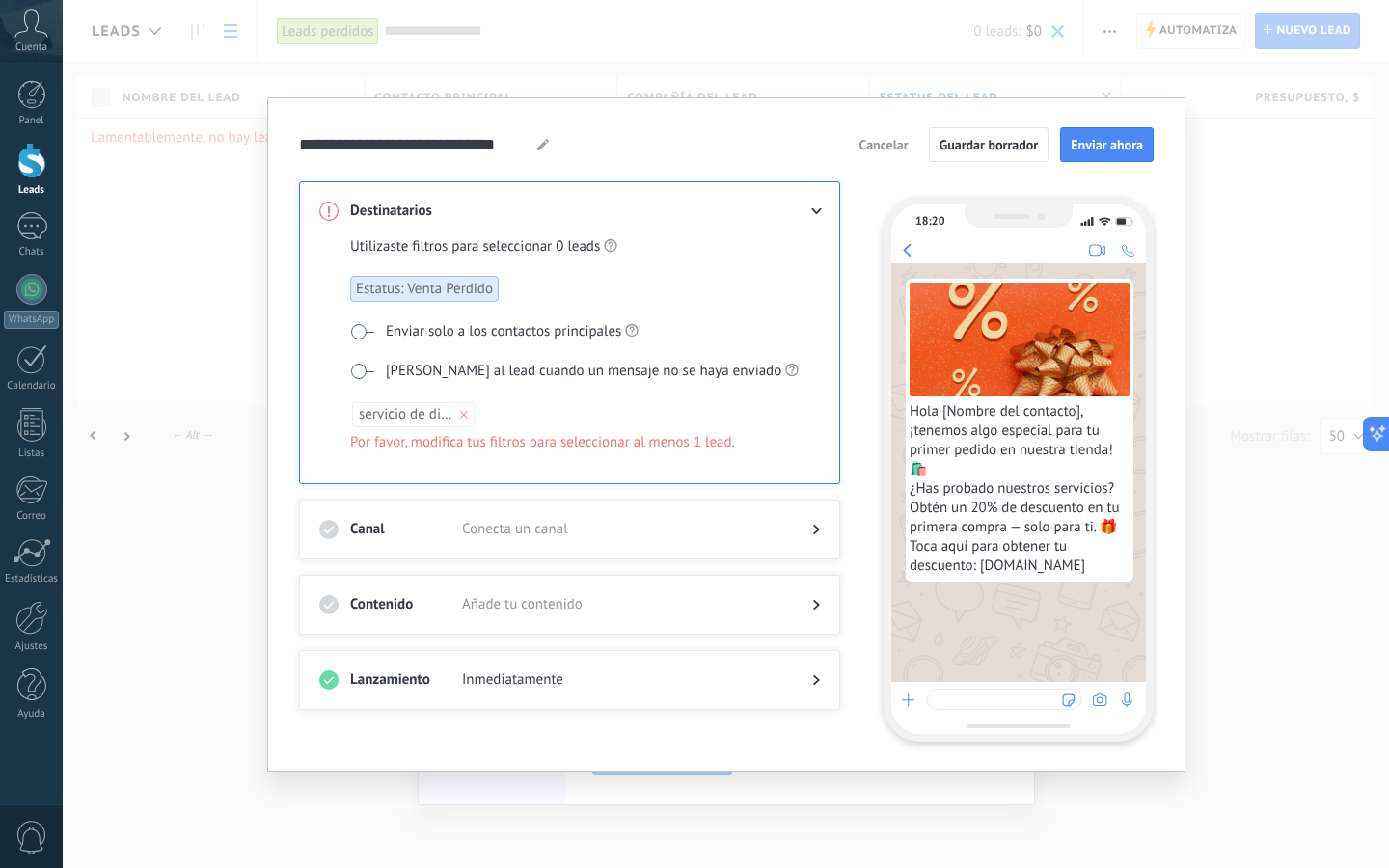
click at [458, 527] on h3 "Canal" at bounding box center [405, 528] width 112 height 19
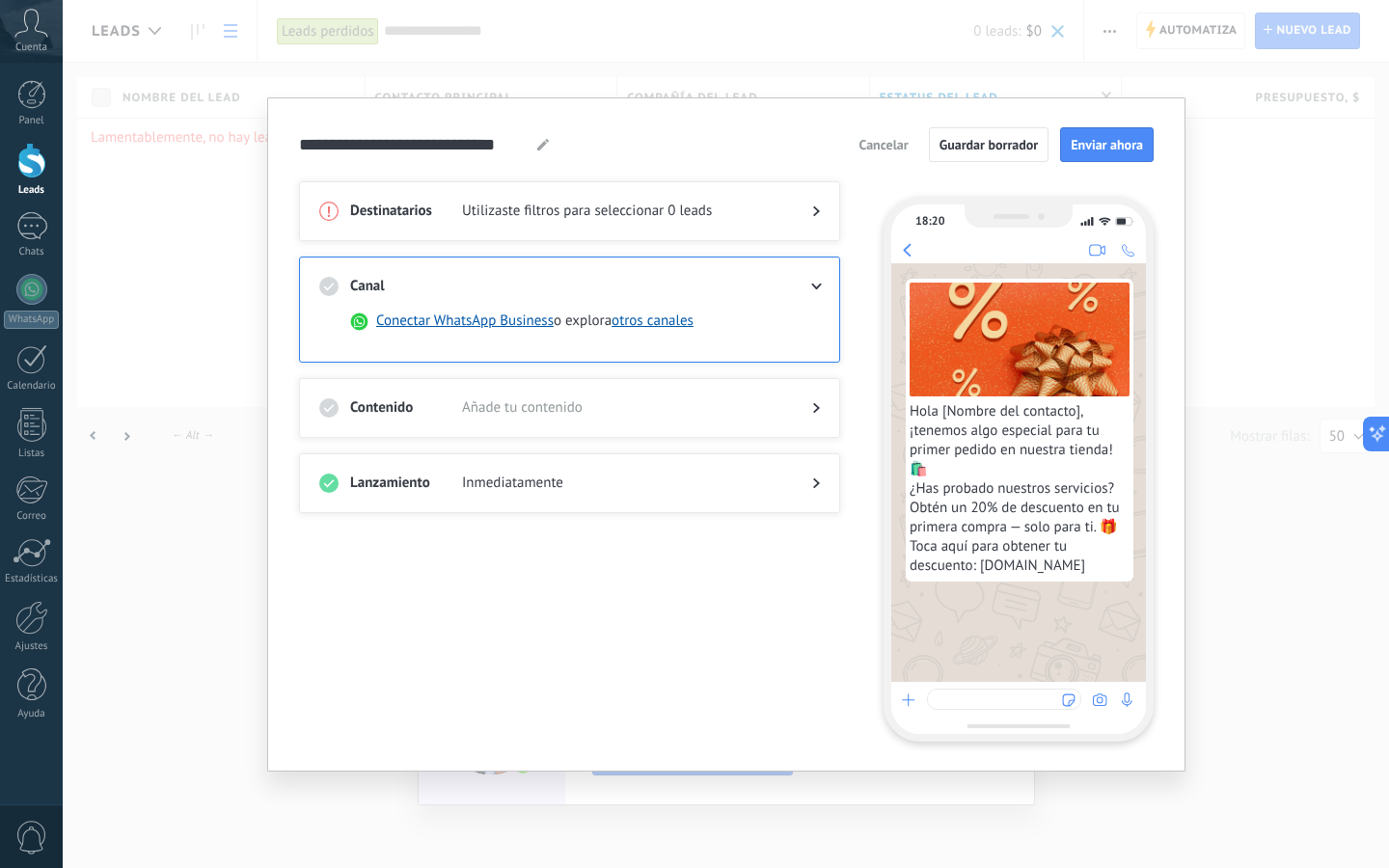
click at [477, 417] on div at bounding box center [569, 426] width 501 height 19
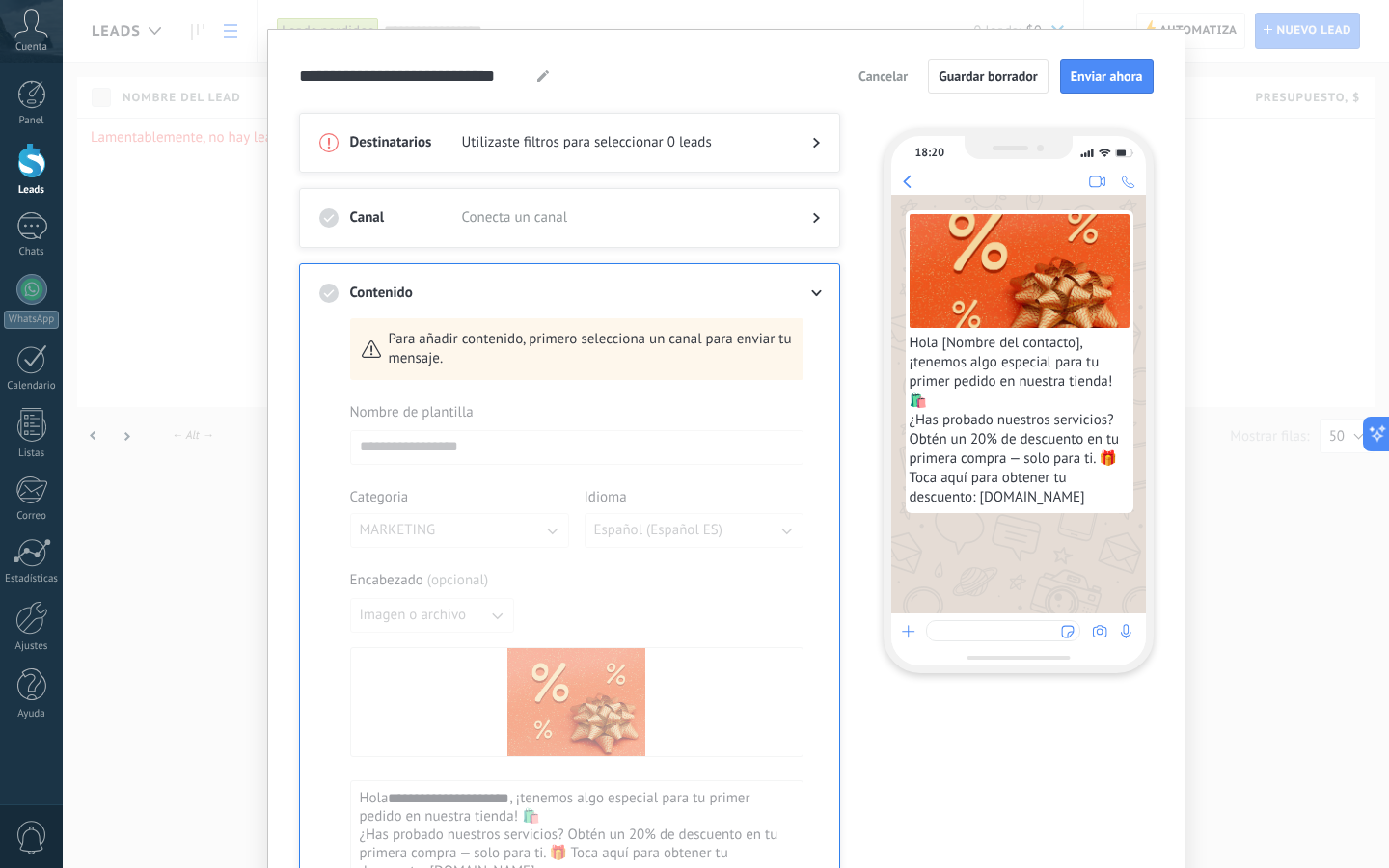
scroll to position [34, 0]
click at [444, 425] on div at bounding box center [576, 817] width 453 height 829
click at [445, 434] on div at bounding box center [576, 817] width 453 height 829
